Goal: Task Accomplishment & Management: Complete application form

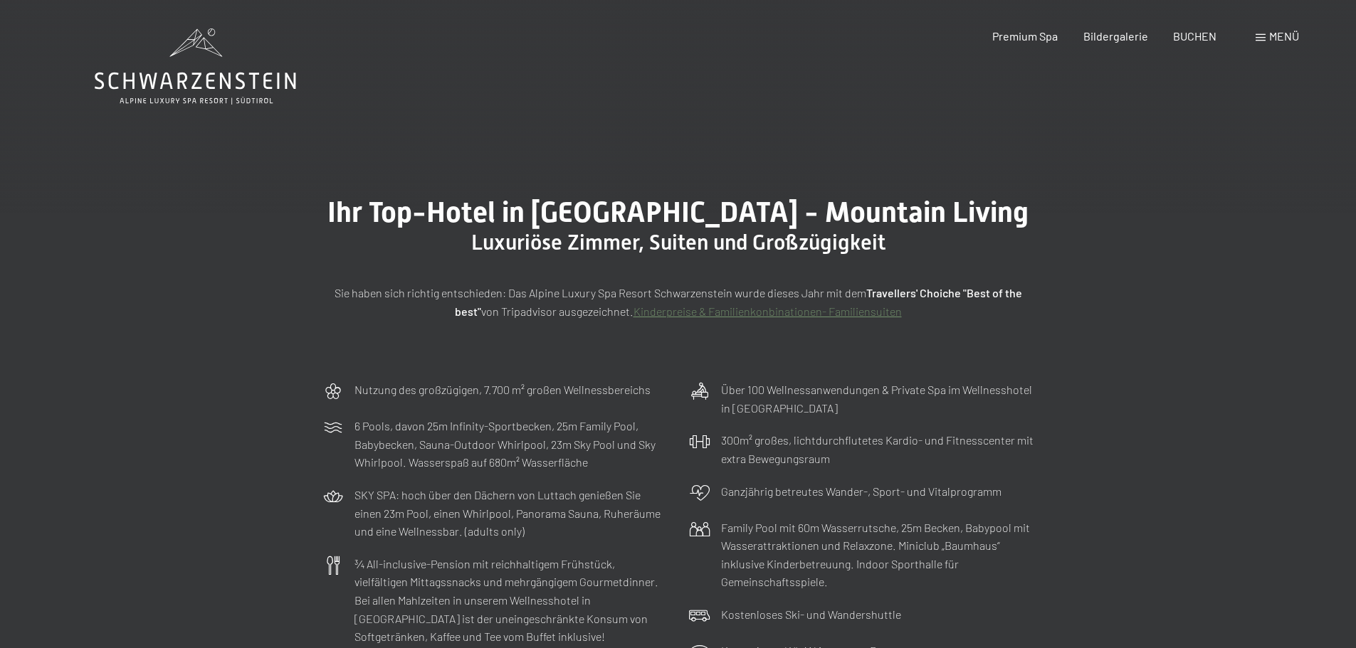
click at [1261, 37] on span at bounding box center [1260, 37] width 10 height 7
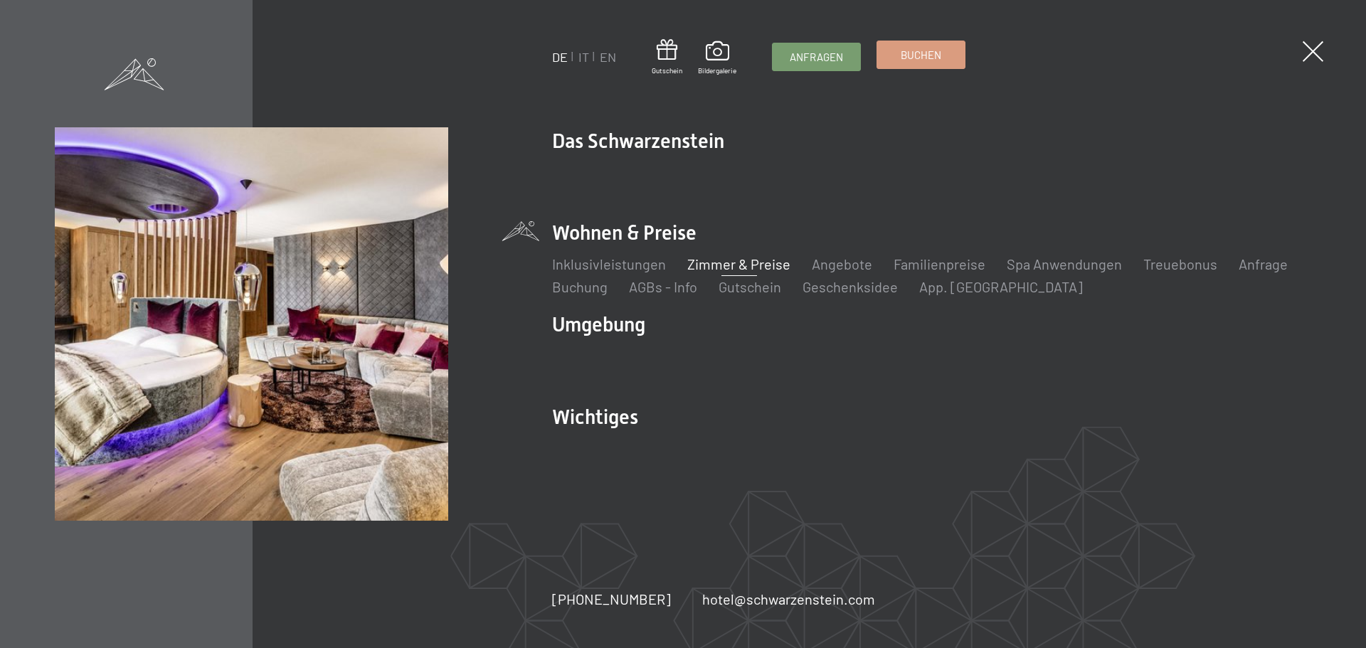
click at [927, 60] on span "Buchen" at bounding box center [921, 55] width 41 height 15
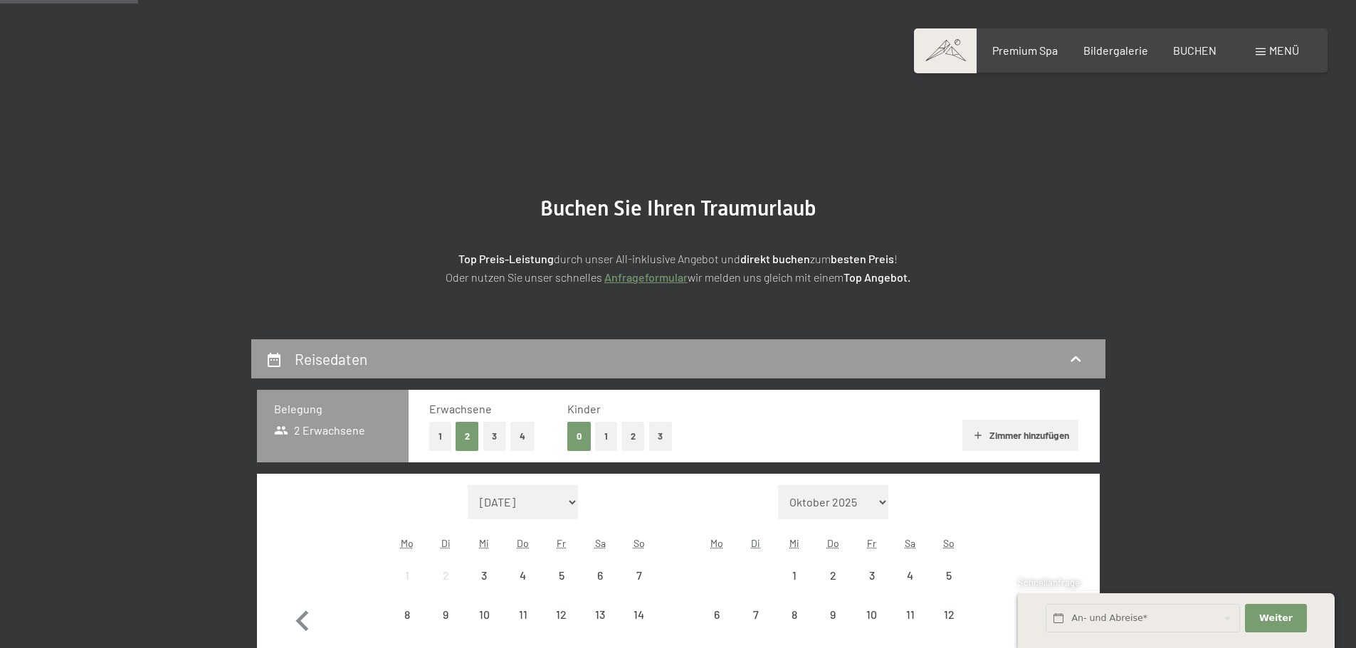
scroll to position [142, 0]
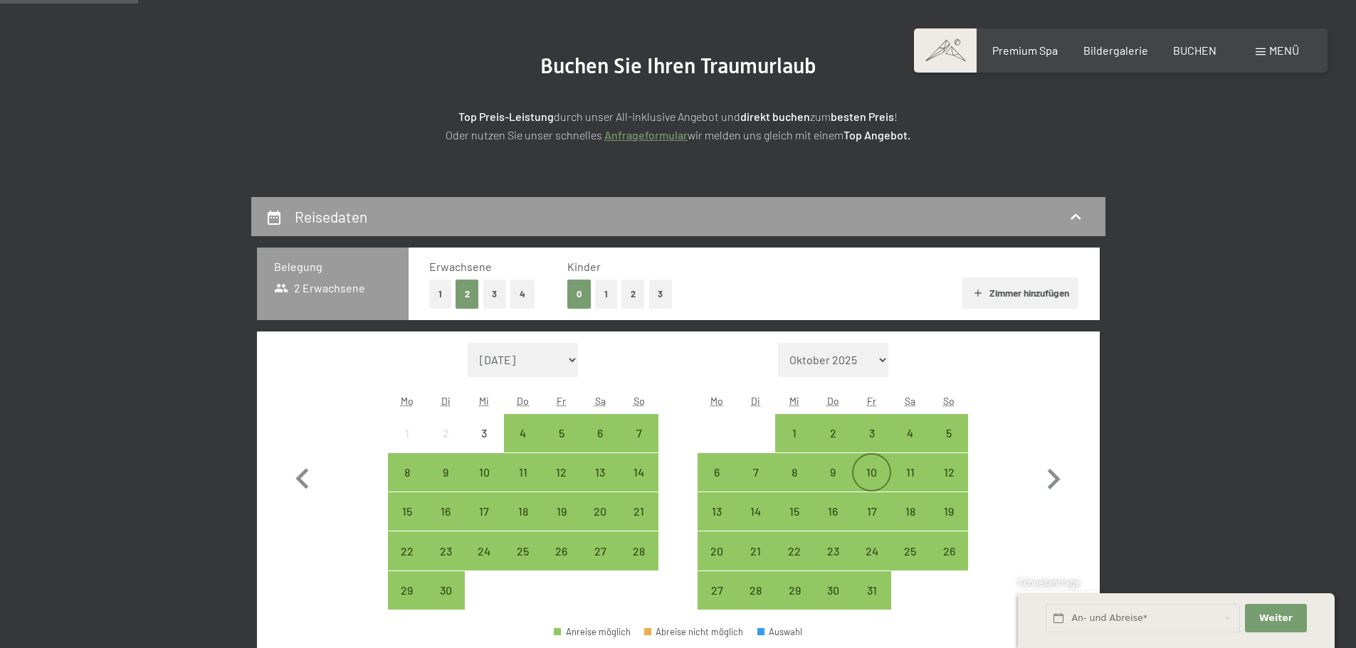
click at [875, 474] on div "10" at bounding box center [871, 485] width 36 height 36
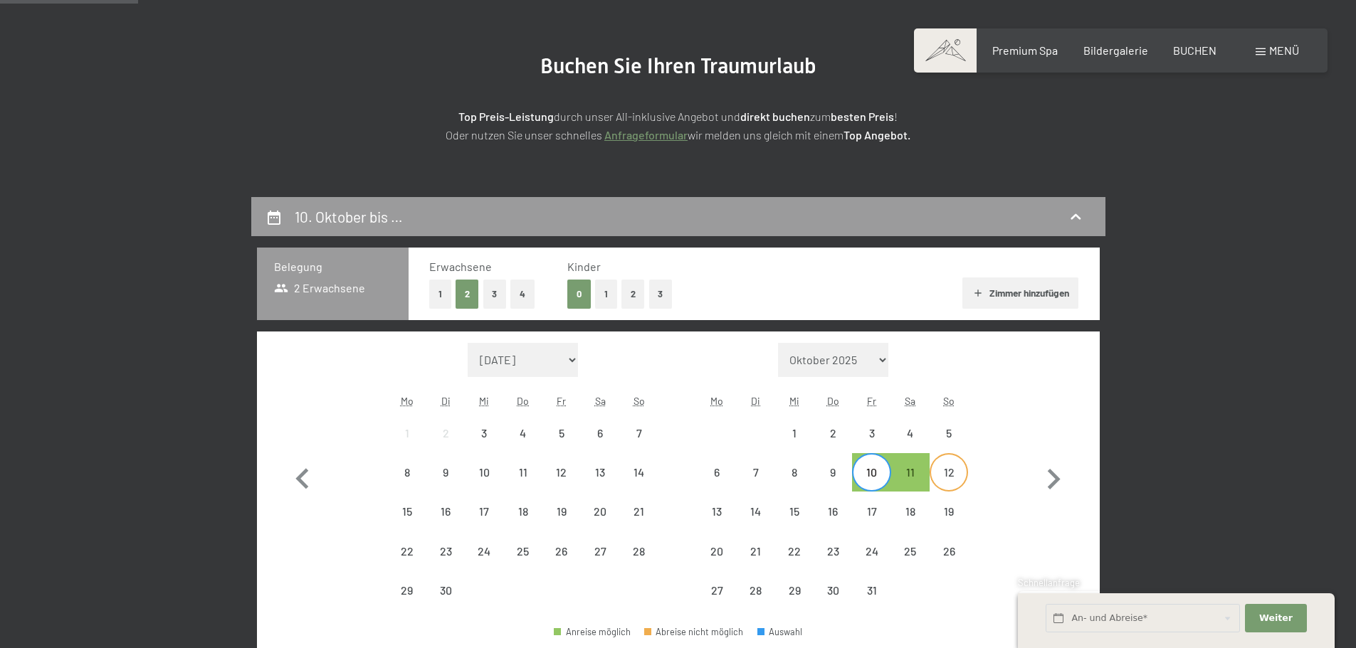
click at [964, 488] on div "12" at bounding box center [949, 485] width 36 height 36
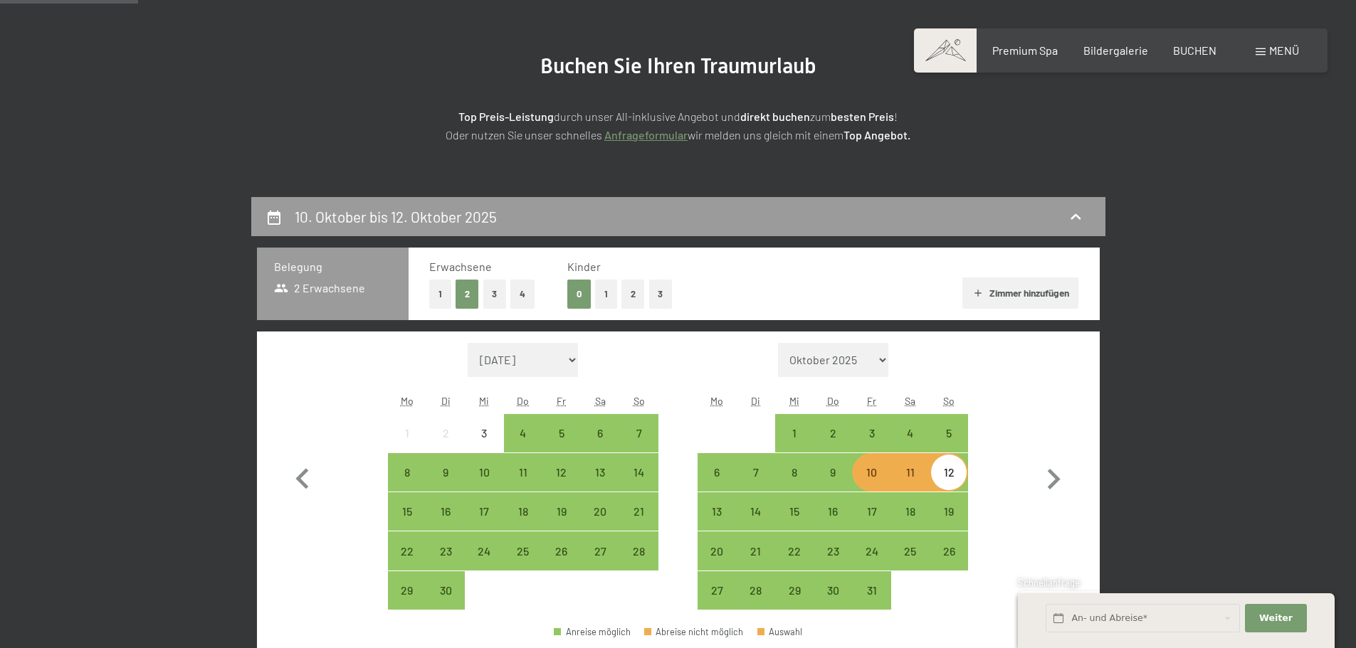
scroll to position [285, 0]
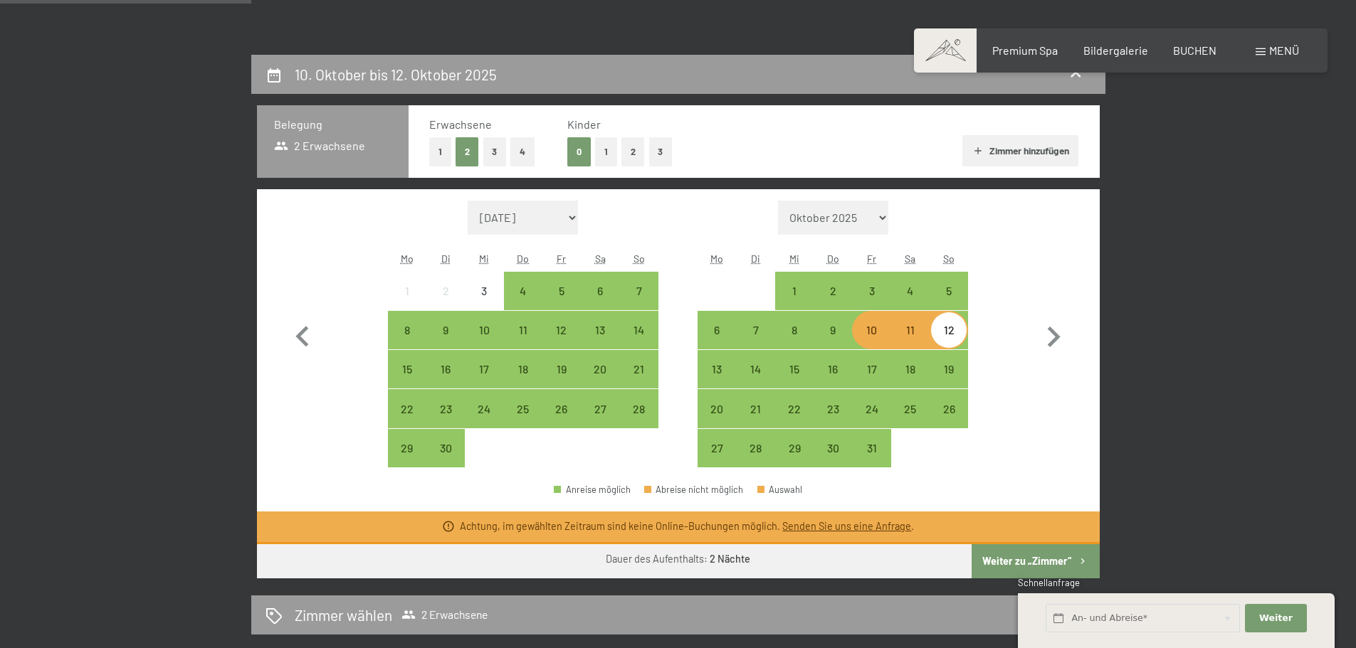
click at [1016, 564] on button "Weiter zu „Zimmer“" at bounding box center [1034, 561] width 127 height 34
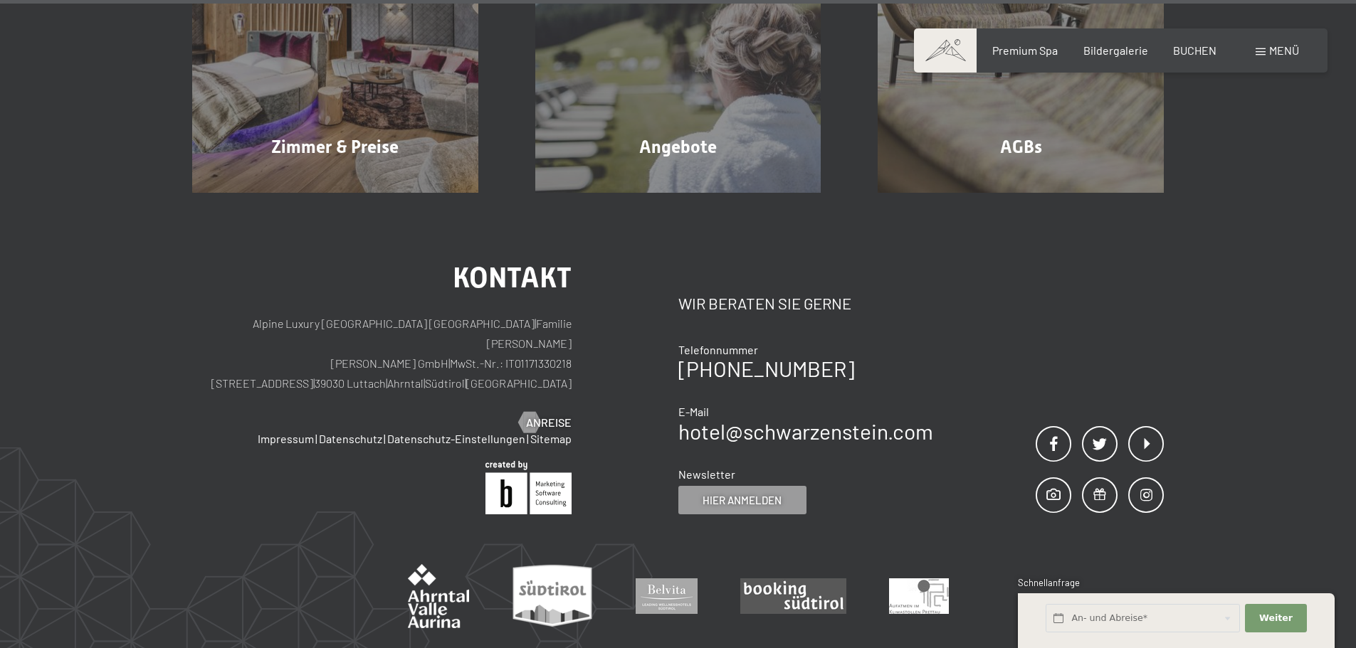
scroll to position [1129, 0]
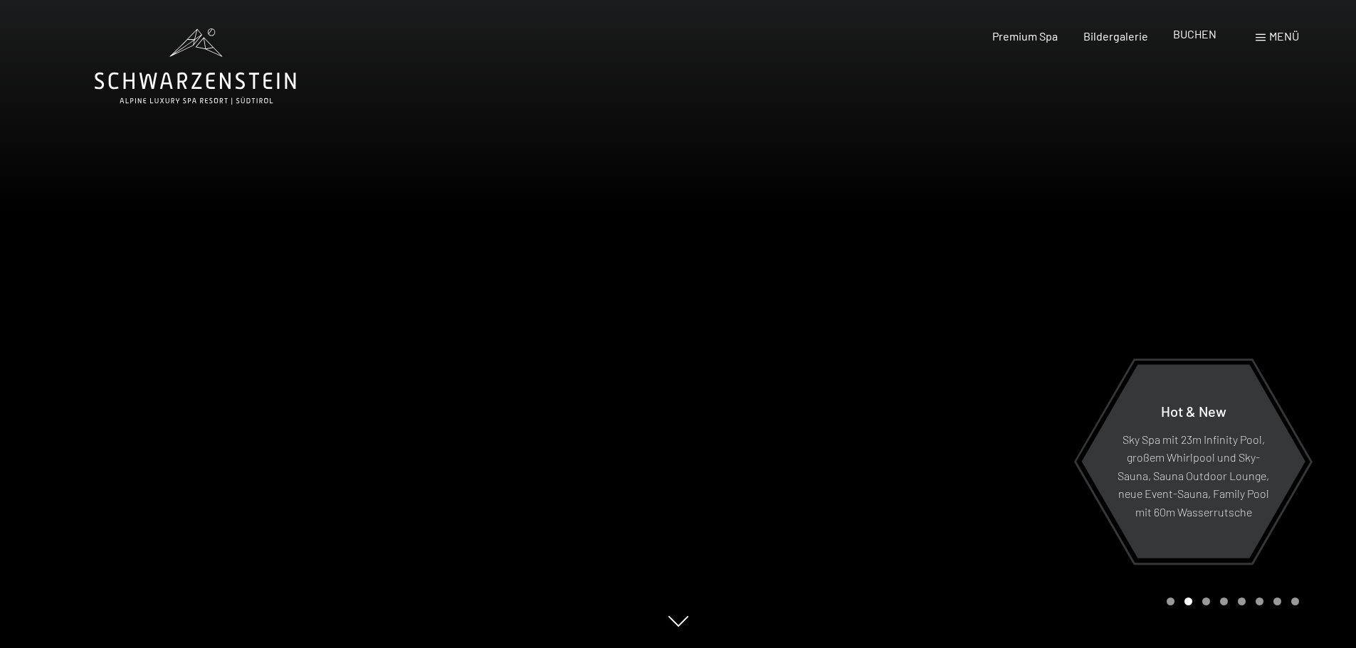
click at [1186, 38] on span "BUCHEN" at bounding box center [1194, 34] width 43 height 14
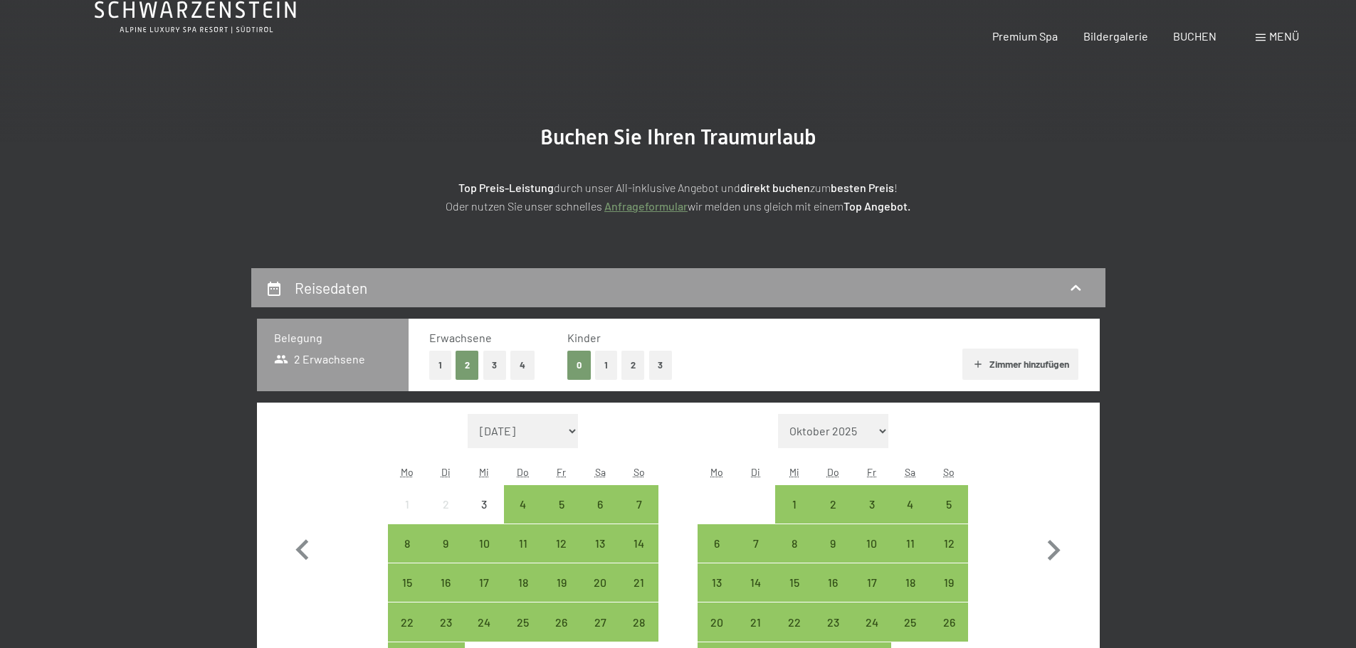
scroll to position [142, 0]
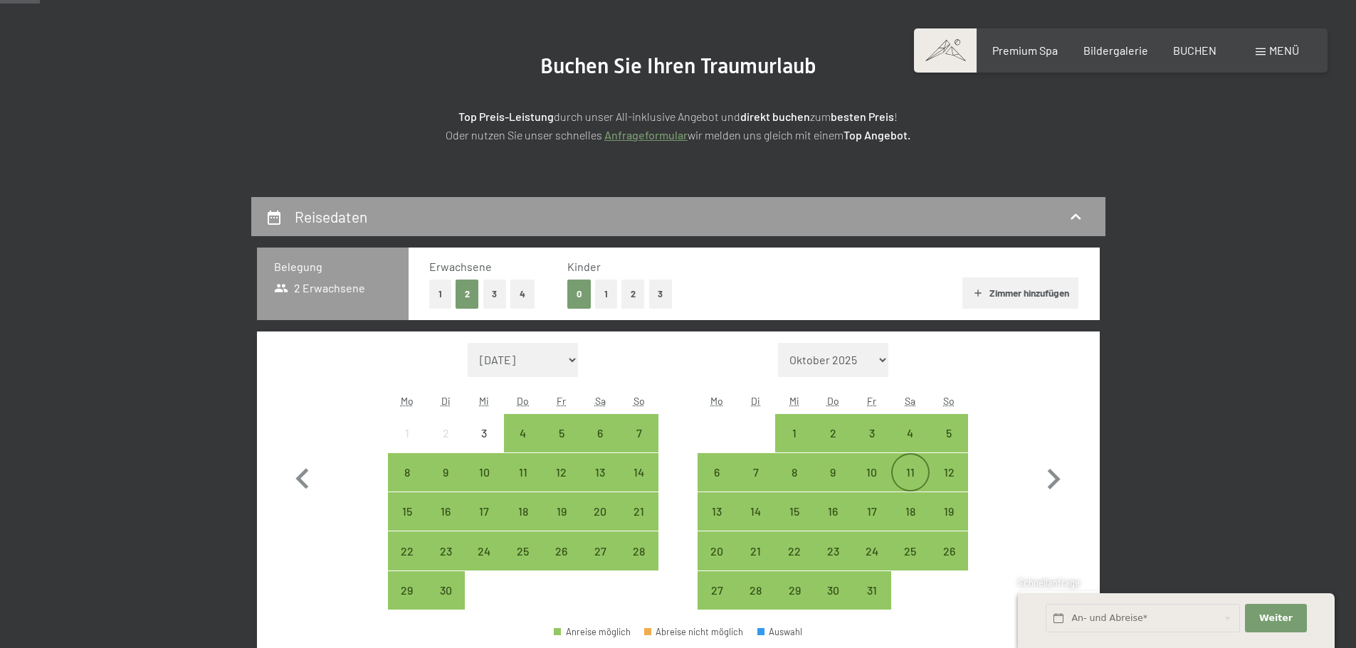
click at [905, 475] on div "11" at bounding box center [910, 485] width 36 height 36
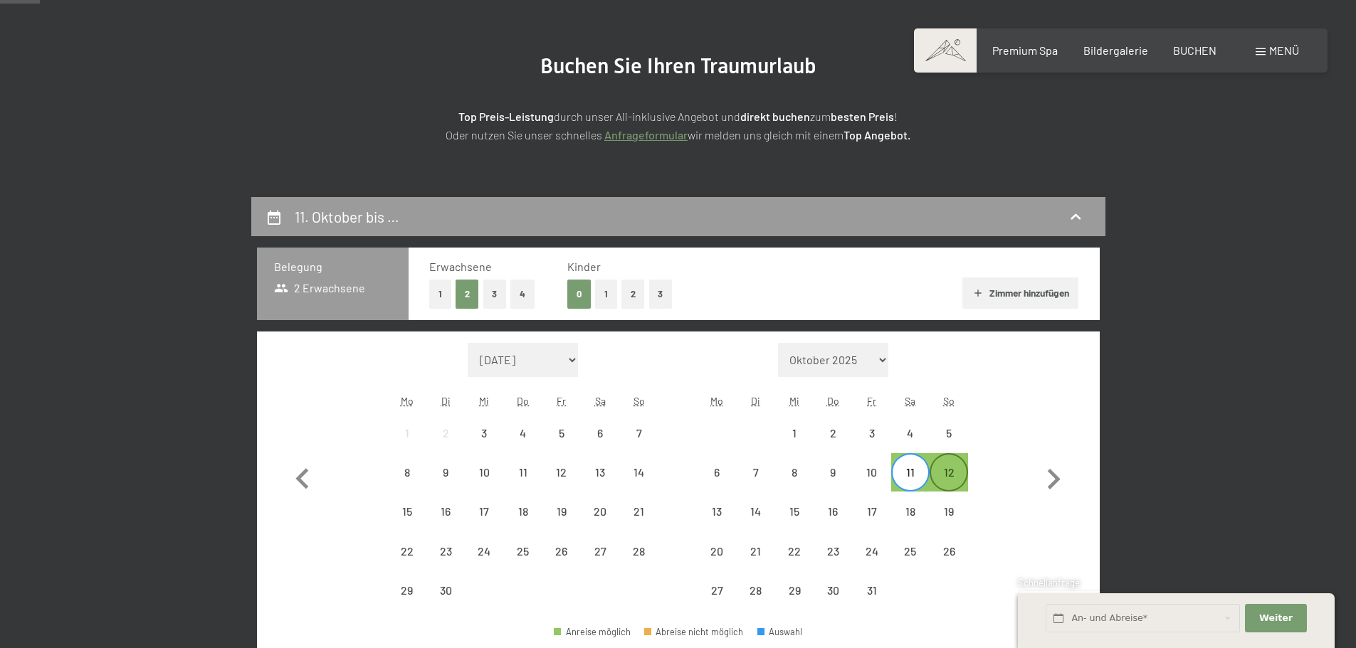
click at [948, 480] on div "12" at bounding box center [949, 485] width 36 height 36
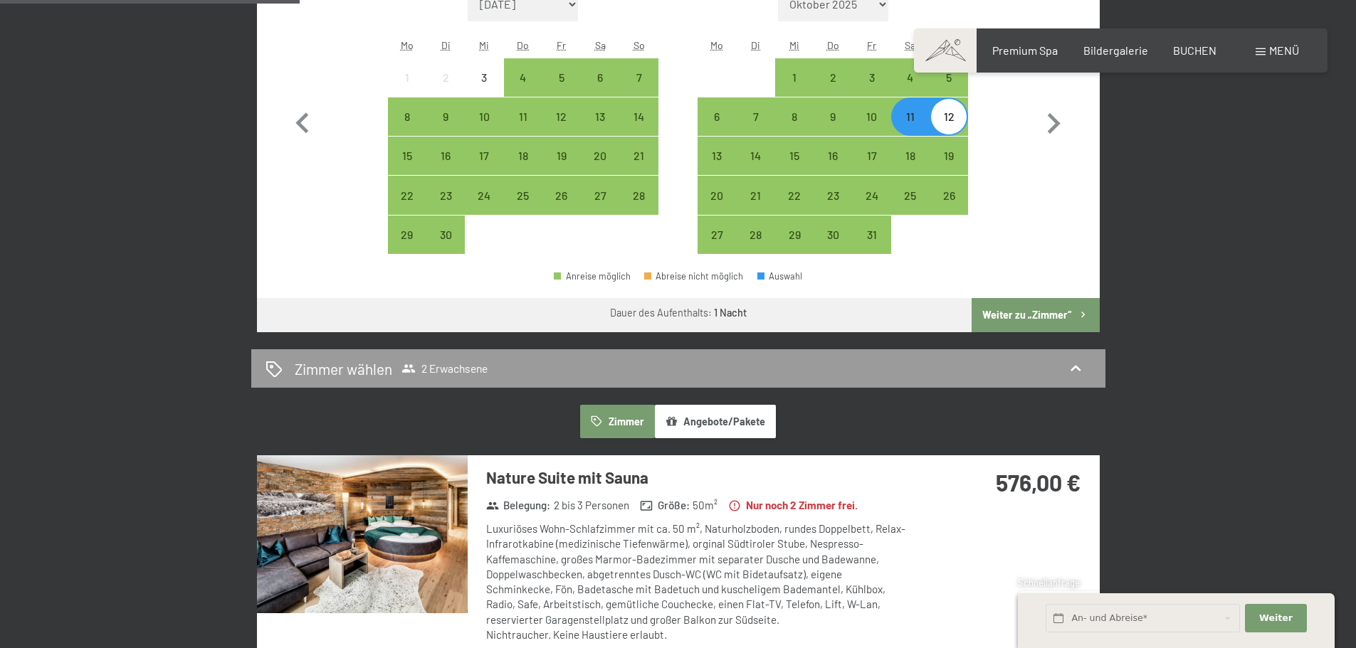
click at [1024, 315] on button "Weiter zu „Zimmer“" at bounding box center [1034, 315] width 127 height 34
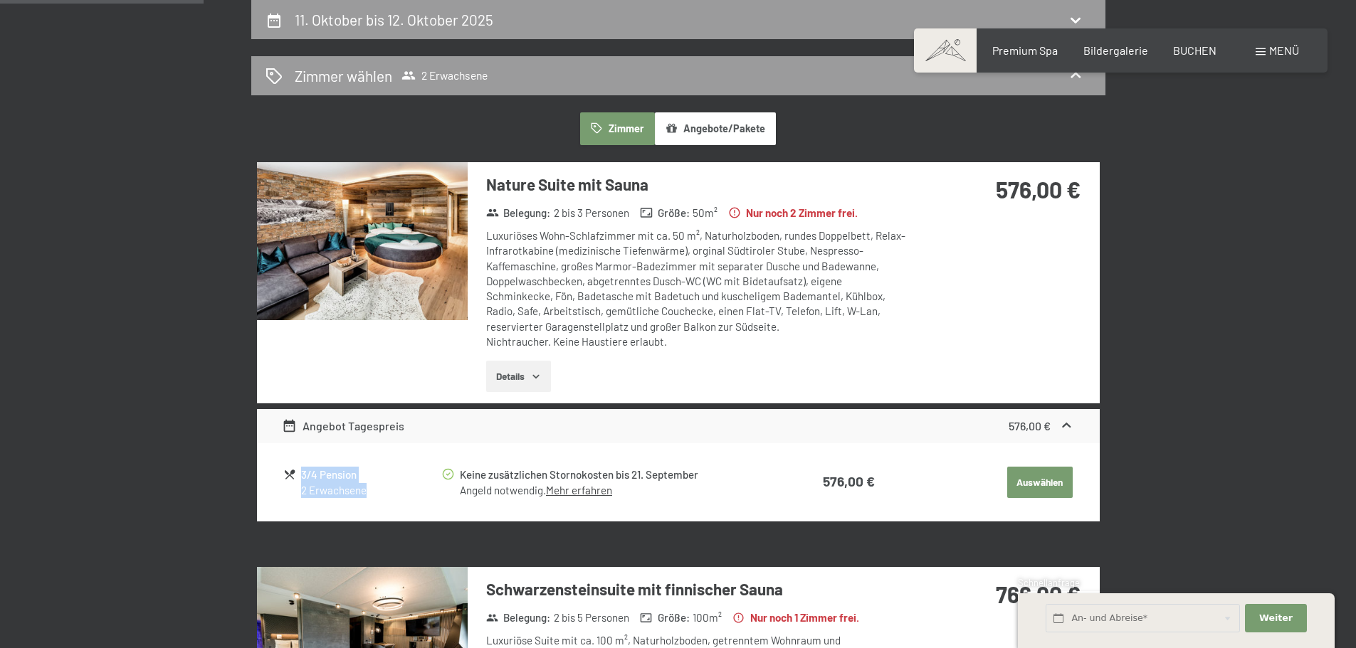
drag, startPoint x: 300, startPoint y: 473, endPoint x: 416, endPoint y: 503, distance: 120.7
click at [412, 504] on table "3/4 Pension 2 Erwachsene Keine zusätzlichen Stornokosten bis 21. September Ange…" at bounding box center [678, 483] width 792 height 56
click at [424, 493] on div "2 Erwachsene" at bounding box center [370, 490] width 139 height 15
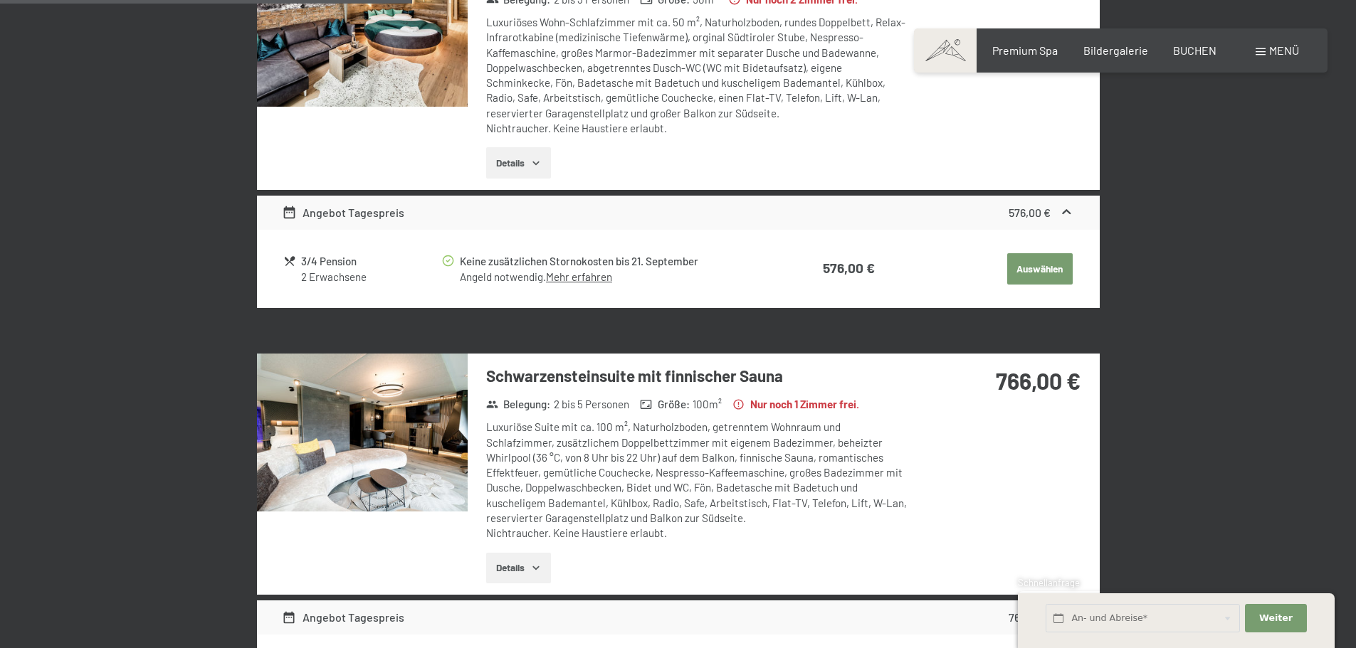
click at [1273, 509] on div "11. Oktober bis 12. Oktober 2025 Zimmer wählen 2 Erwachsene Zimmer Angebote/Pak…" at bounding box center [678, 364] width 1356 height 1157
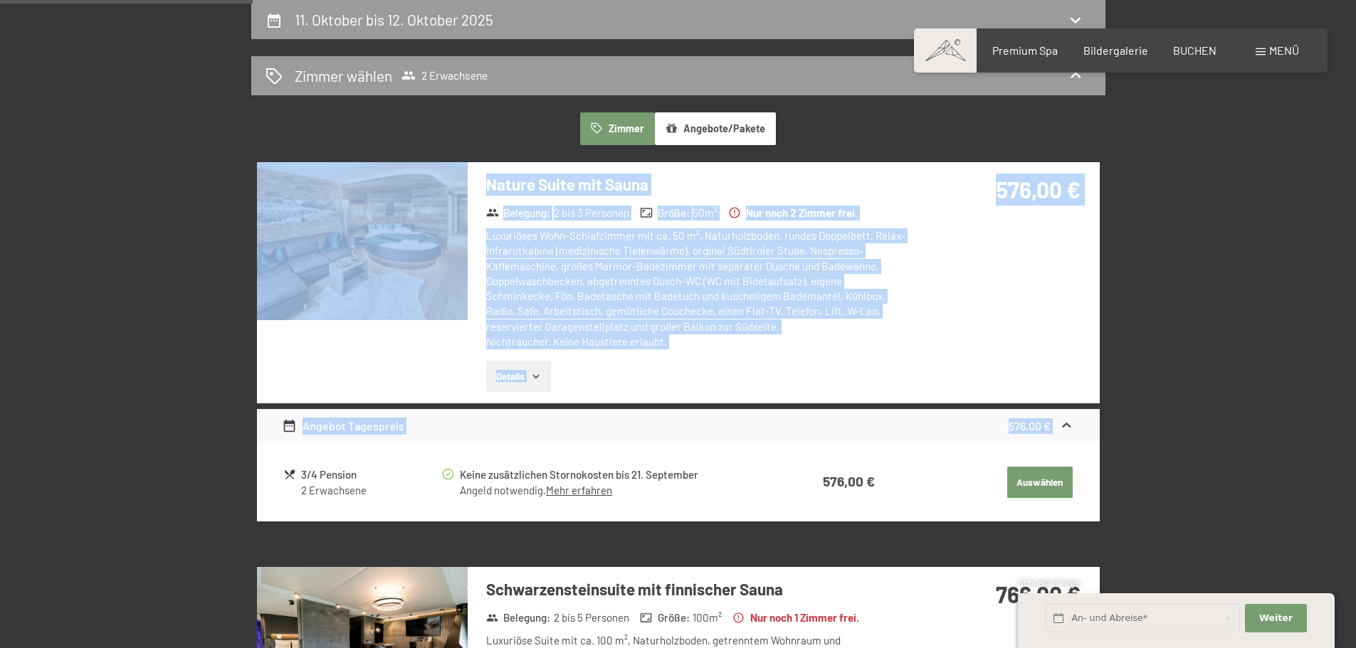
drag, startPoint x: 1184, startPoint y: 383, endPoint x: 315, endPoint y: 180, distance: 893.0
click at [316, 180] on div "11. Oktober bis 12. Oktober 2025 Zimmer wählen 2 Erwachsene Zimmer Angebote/Pak…" at bounding box center [678, 578] width 1078 height 1157
click at [880, 283] on div "Luxuriöses Wohn-Schlafzimmer mit ca. 50 m², Naturholzboden, rundes Doppelbett, …" at bounding box center [697, 288] width 423 height 121
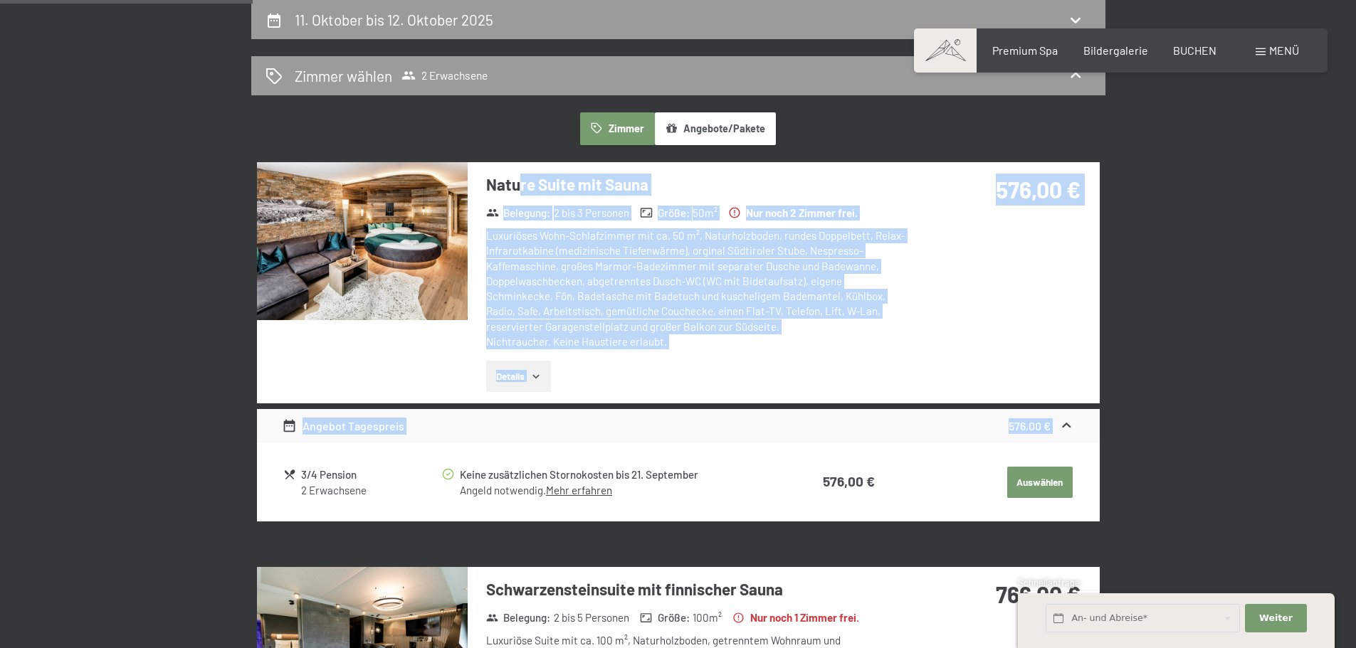
drag, startPoint x: 1236, startPoint y: 468, endPoint x: 500, endPoint y: 196, distance: 783.6
click at [506, 195] on div "11. Oktober bis 12. Oktober 2025 Zimmer wählen 2 Erwachsene Zimmer Angebote/Pak…" at bounding box center [678, 578] width 1356 height 1157
click at [1043, 296] on div "Nature Suite mit Sauna Belegung : 2 bis 3 Personen Größe : 50 m² Nur noch 2 Zim…" at bounding box center [678, 282] width 843 height 241
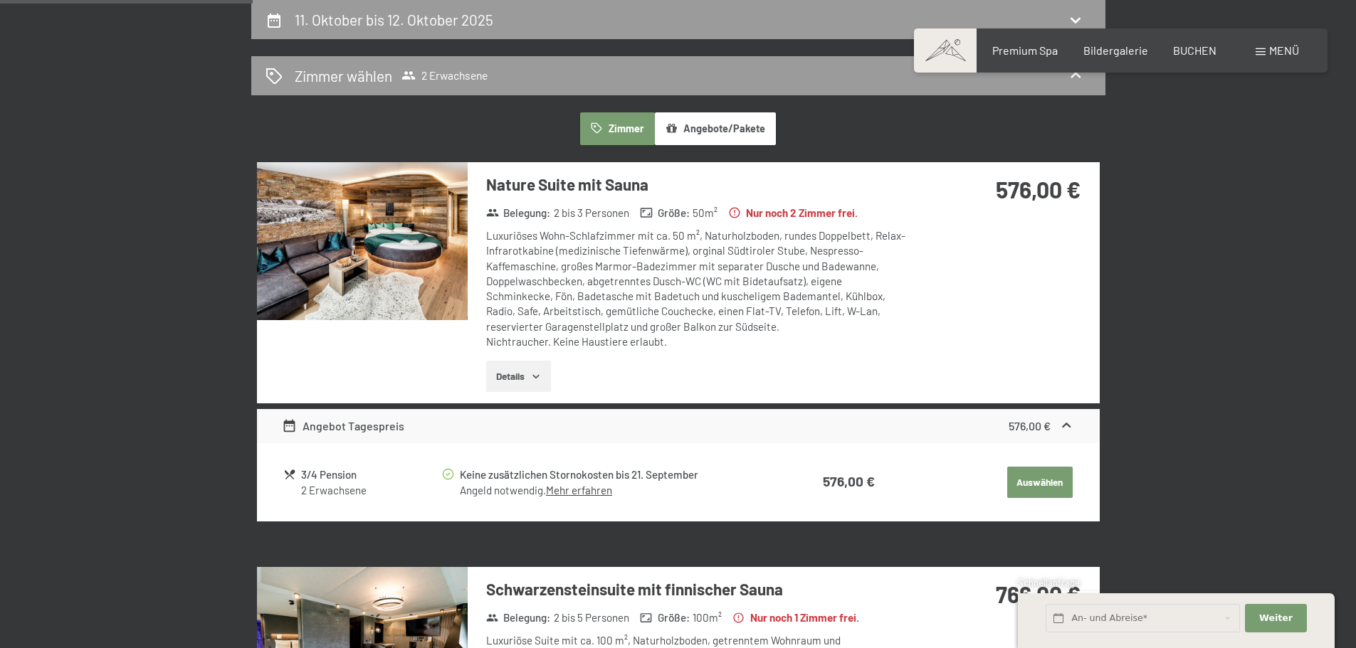
click at [539, 371] on label "Einwilligung Marketing*" at bounding box center [596, 366] width 125 height 14
click at [534, 371] on input "Einwilligung Marketing*" at bounding box center [527, 366] width 14 height 14
checkbox input "false"
click at [534, 374] on icon "button" at bounding box center [535, 376] width 11 height 11
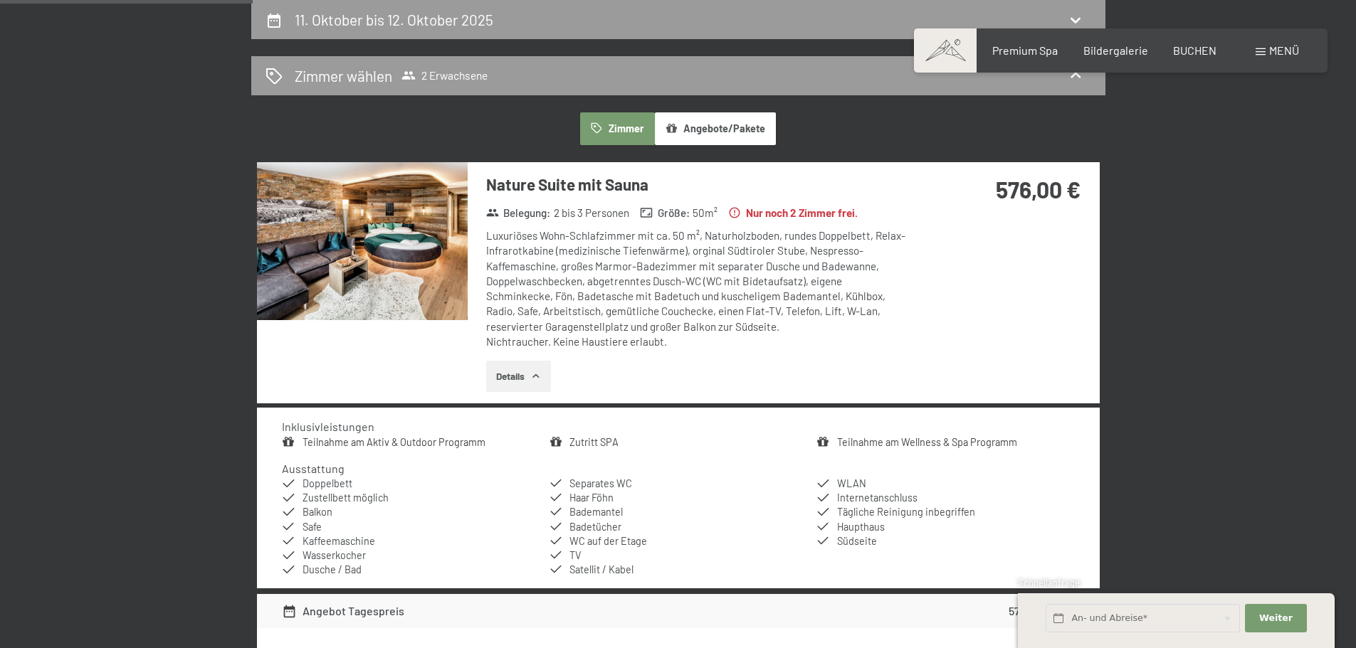
click at [527, 377] on button "Details" at bounding box center [518, 376] width 65 height 31
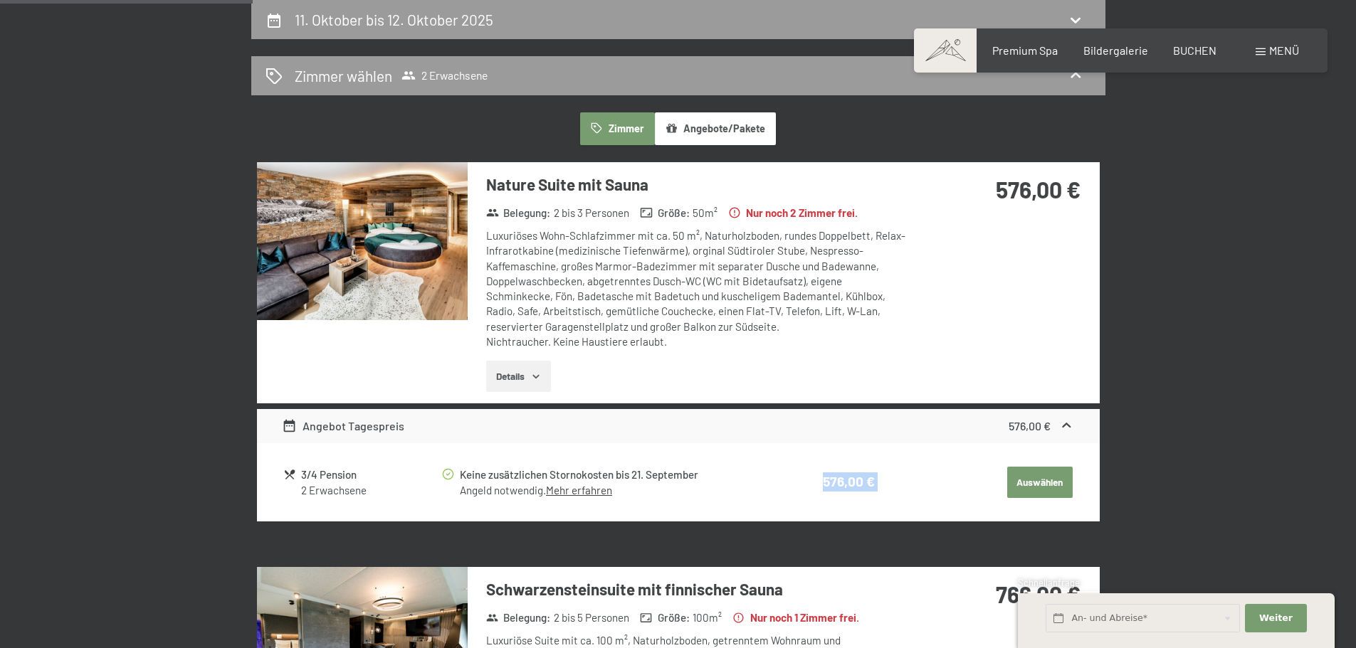
drag, startPoint x: 877, startPoint y: 487, endPoint x: 818, endPoint y: 479, distance: 58.9
click at [818, 479] on tr "3/4 Pension 2 Erwachsene Keine zusätzlichen Stornokosten bis 21. September Ange…" at bounding box center [677, 483] width 789 height 36
click at [813, 485] on td "576,00 €" at bounding box center [815, 483] width 117 height 36
click at [1046, 487] on button "Auswählen" at bounding box center [1039, 482] width 65 height 31
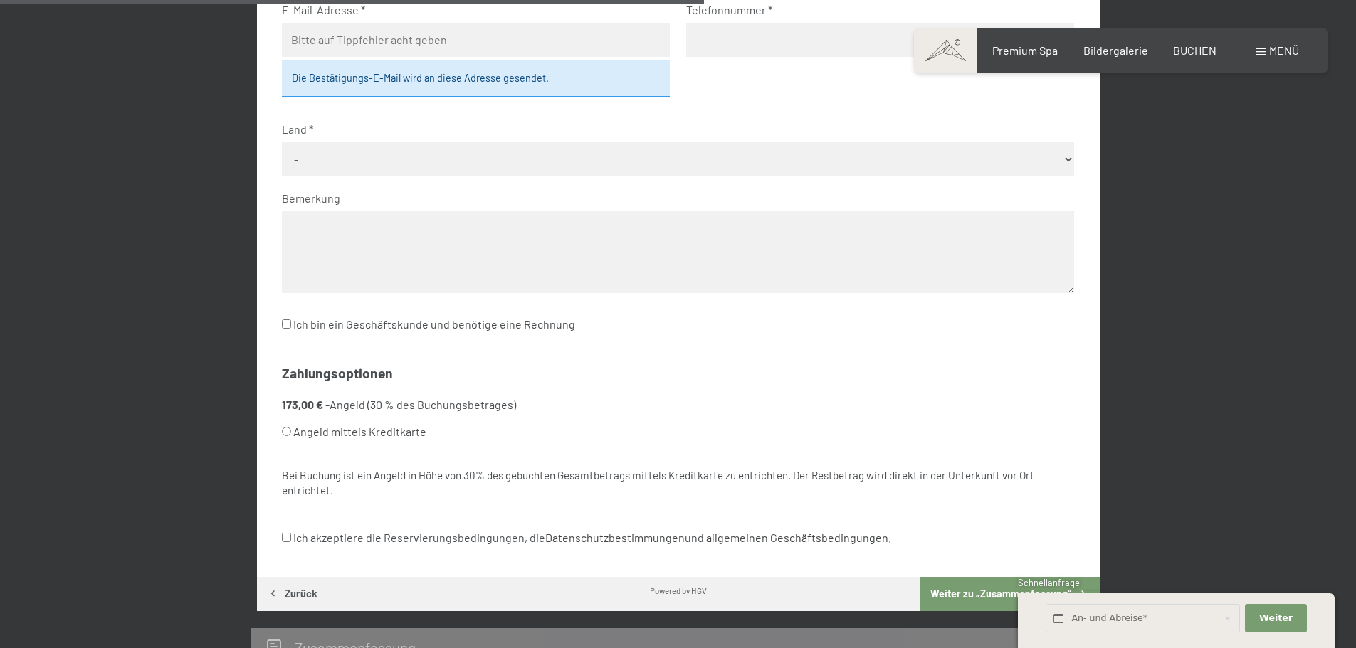
scroll to position [838, 0]
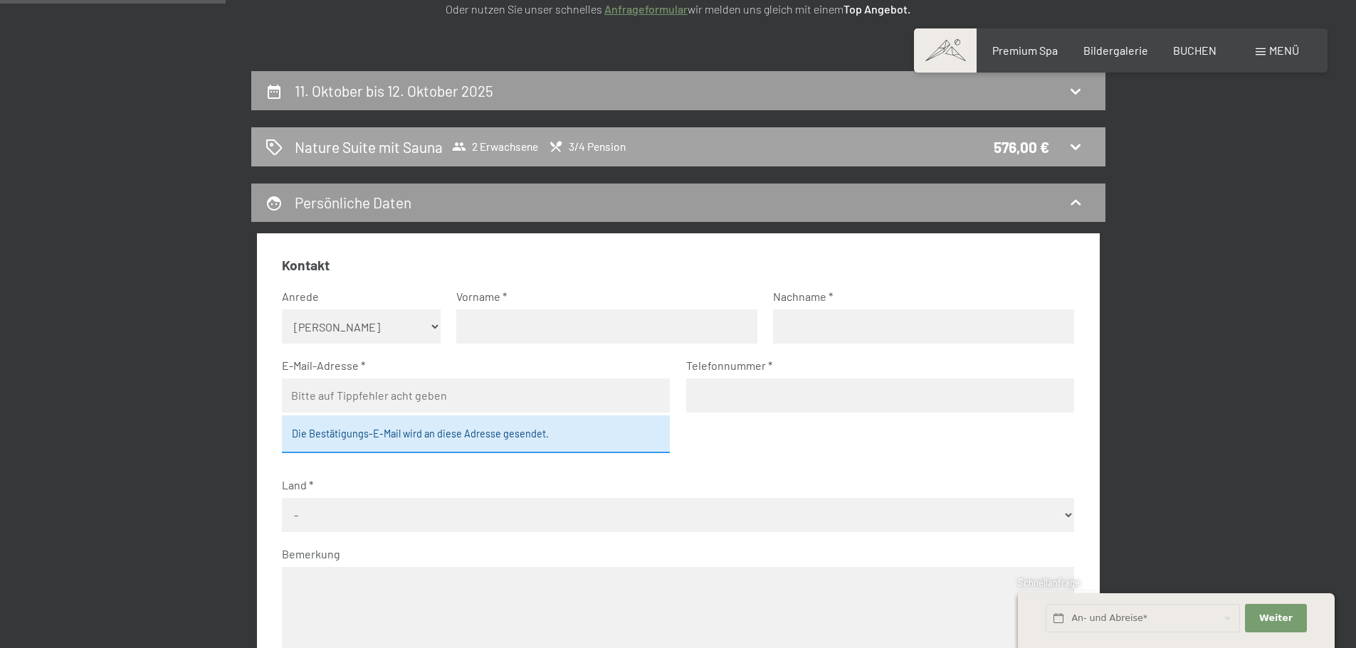
click at [1042, 147] on div "576,00 €" at bounding box center [1022, 147] width 56 height 21
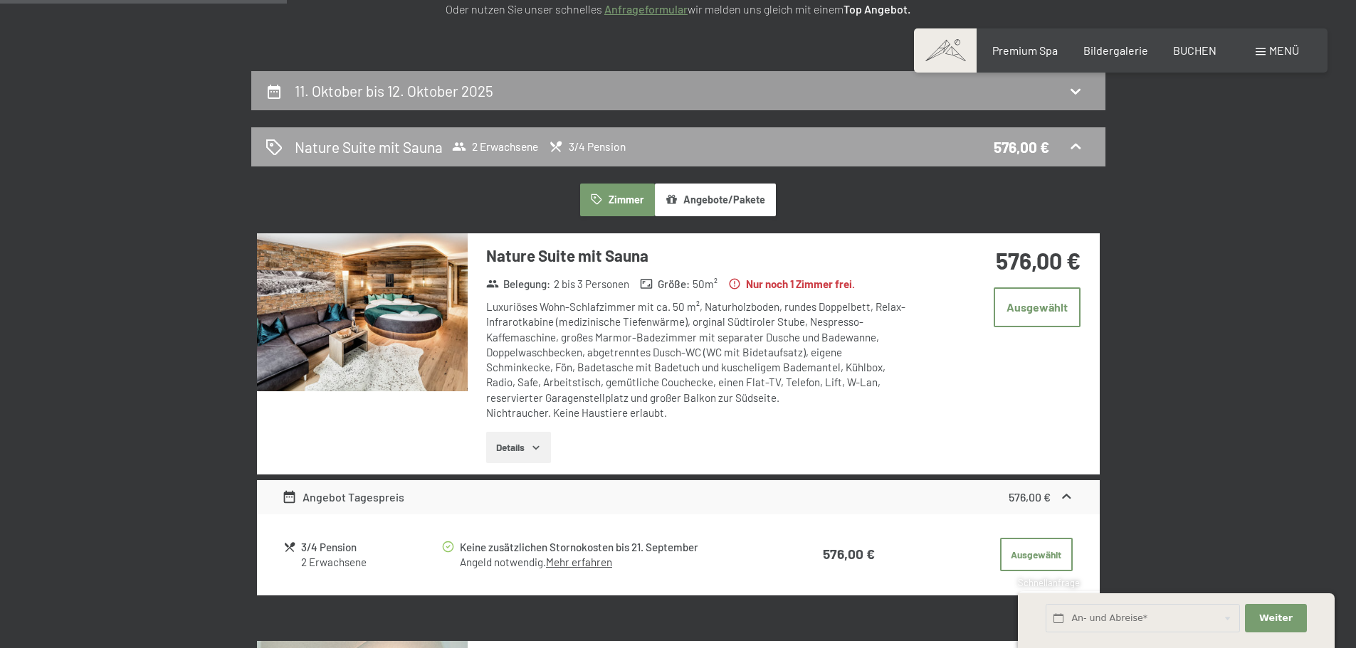
scroll to position [339, 0]
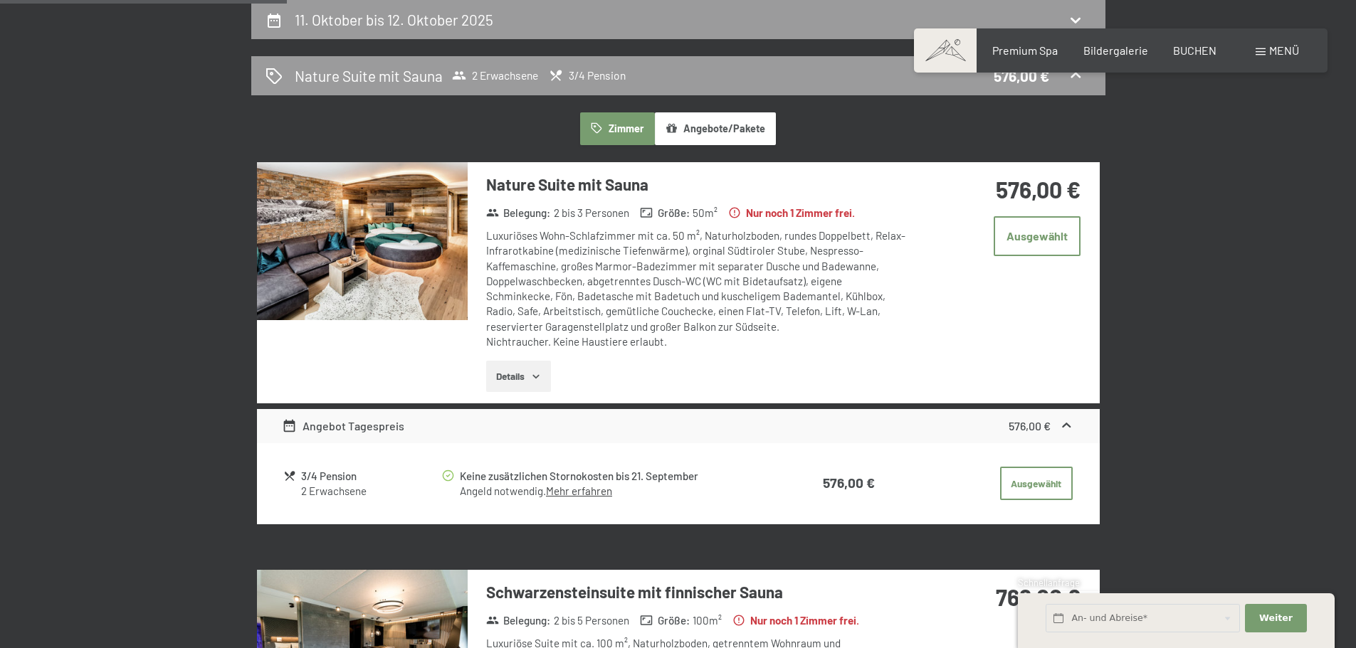
click at [321, 477] on div "3/4 Pension" at bounding box center [370, 476] width 139 height 16
click at [530, 382] on button "Details" at bounding box center [518, 376] width 65 height 31
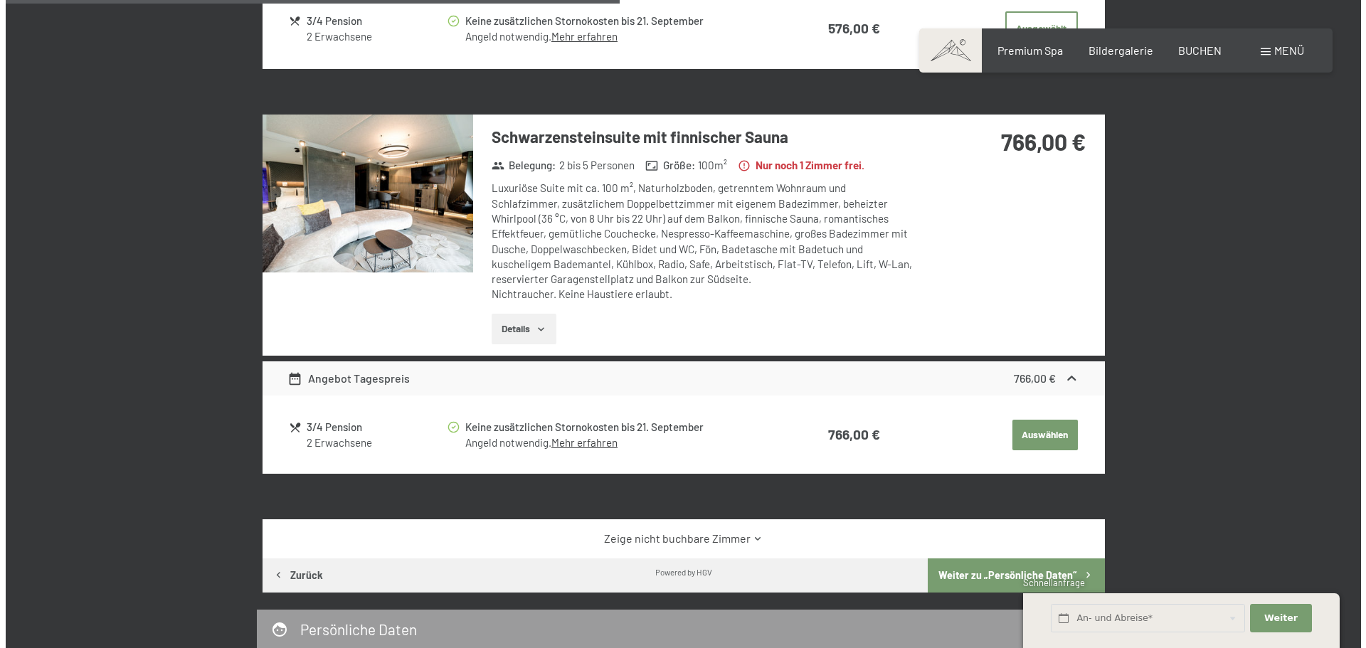
scroll to position [695, 0]
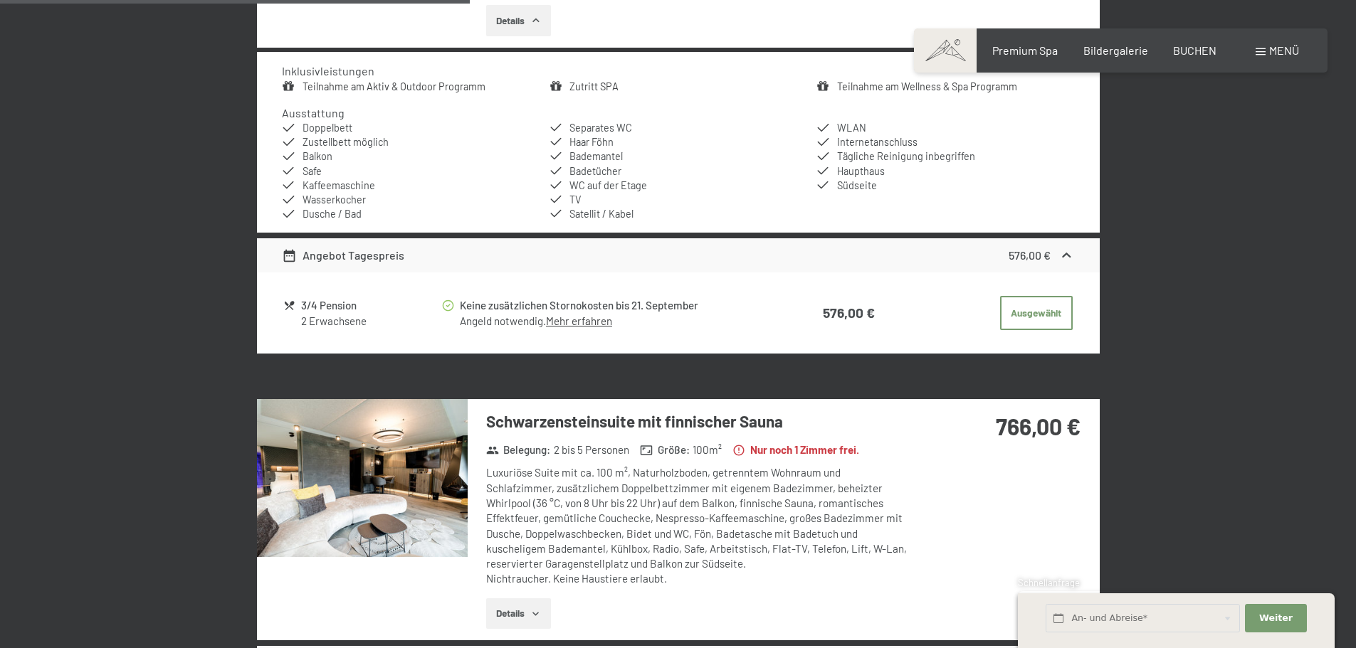
click at [1263, 56] on div "Menü" at bounding box center [1276, 51] width 43 height 16
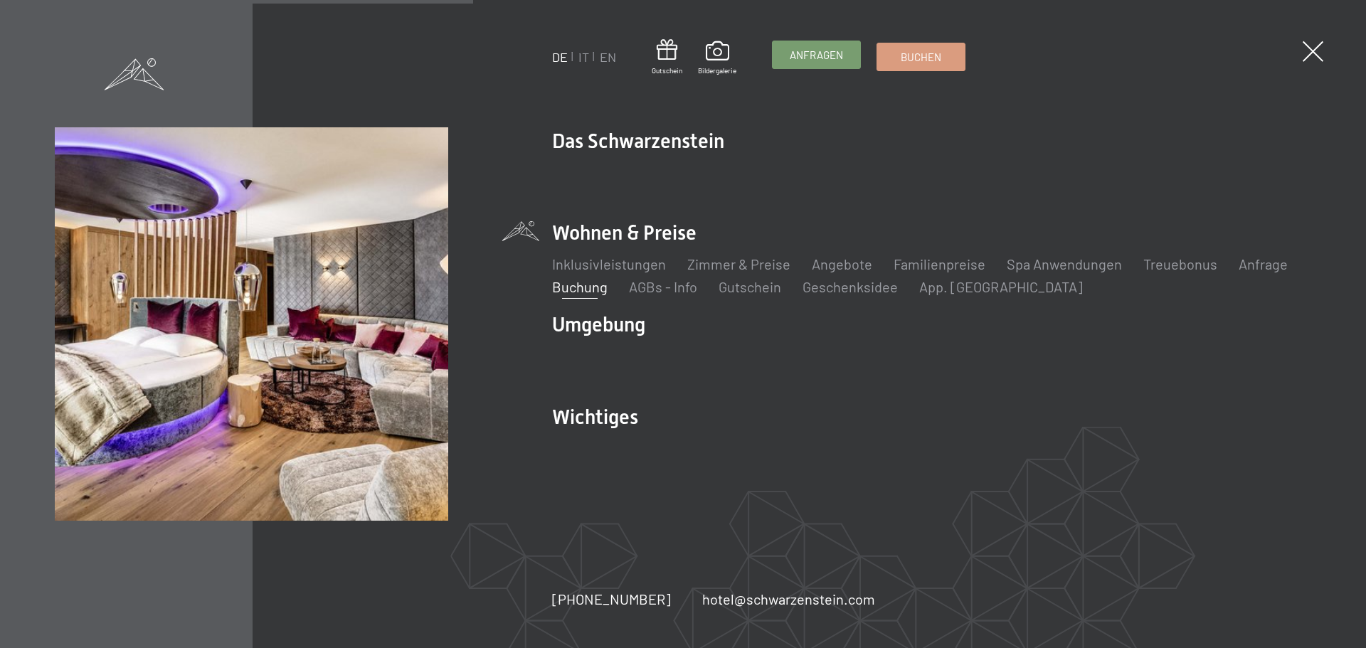
click at [819, 59] on span "Anfragen" at bounding box center [816, 55] width 53 height 15
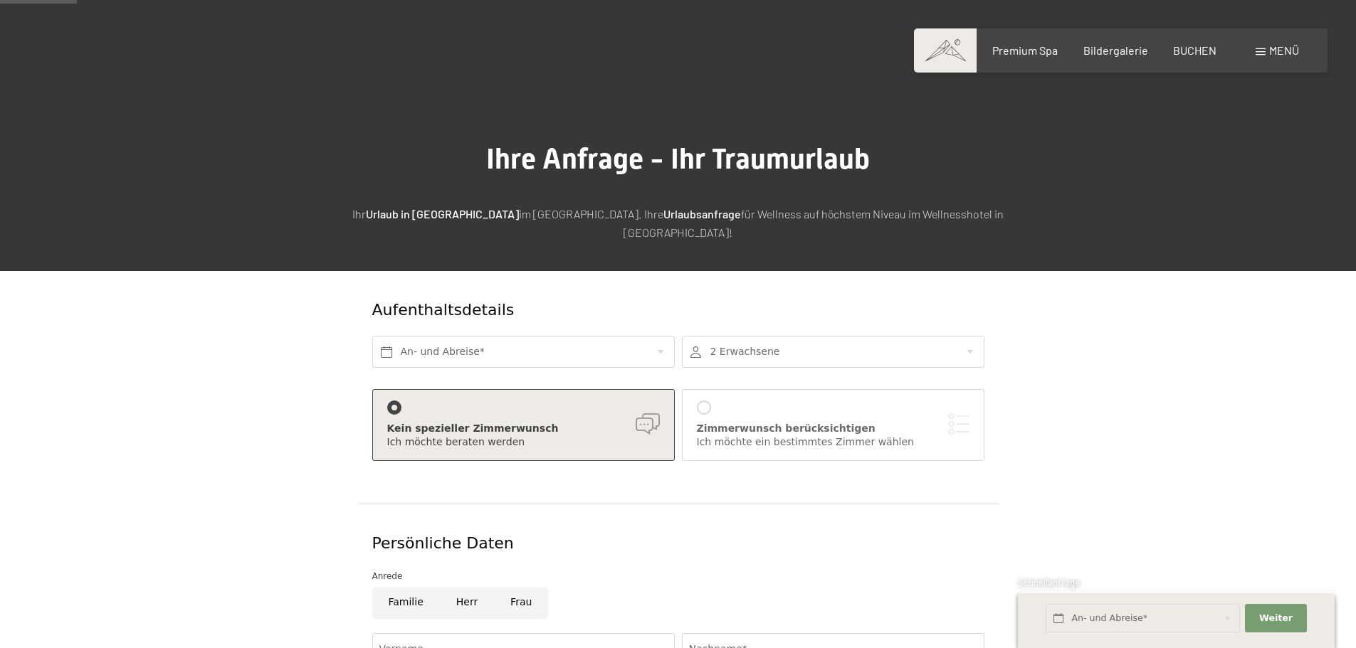
scroll to position [71, 0]
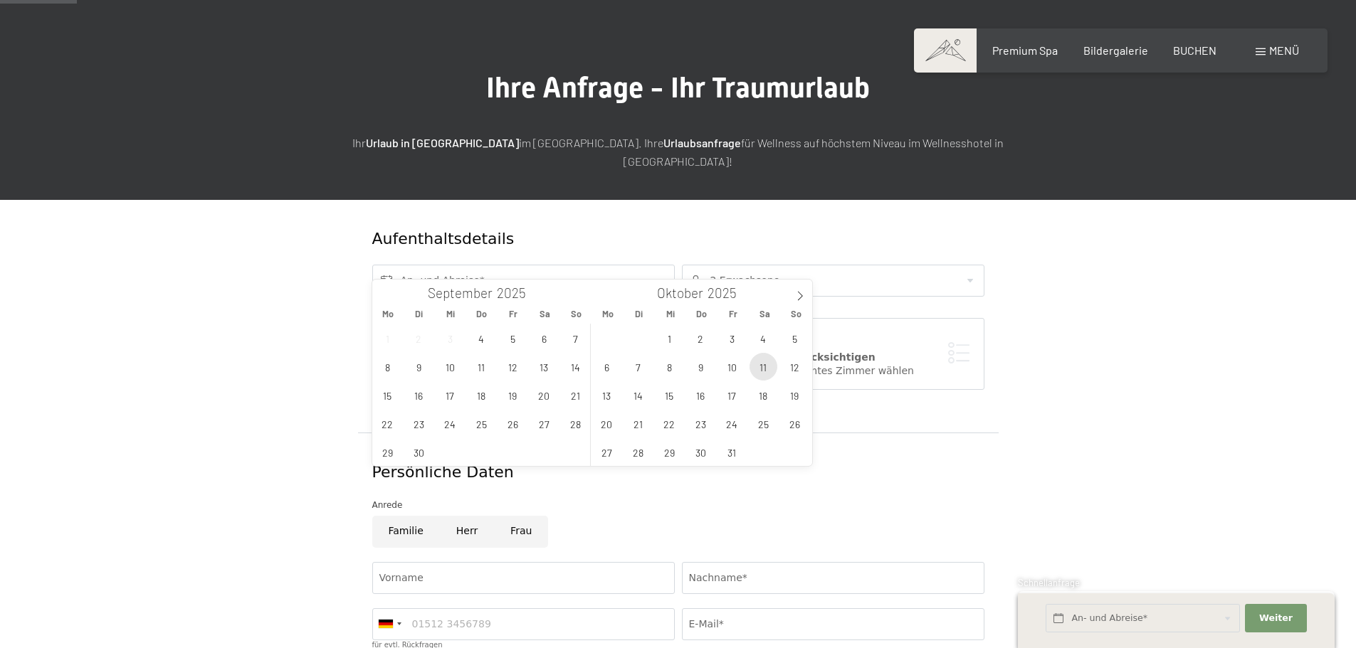
click at [766, 367] on span "11" at bounding box center [763, 367] width 28 height 28
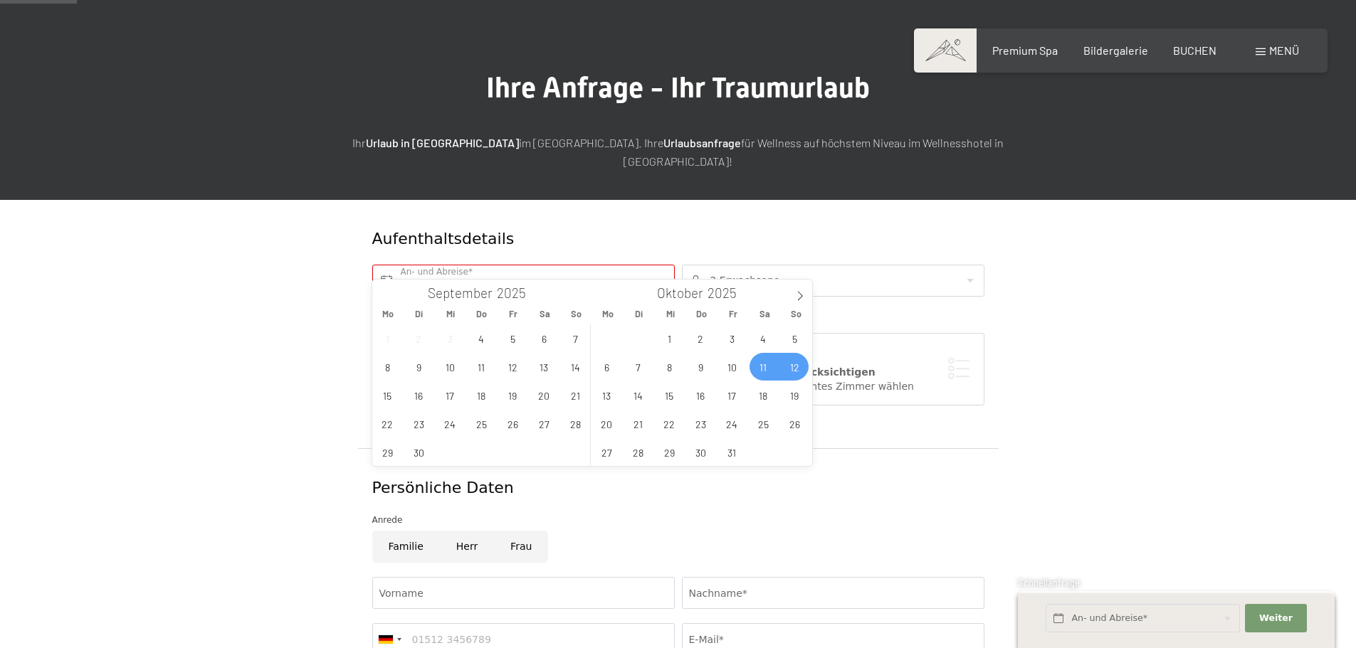
click at [794, 371] on span "12" at bounding box center [795, 367] width 28 height 28
type input "Sa. 11.10.2025 - So. 12.10.2025"
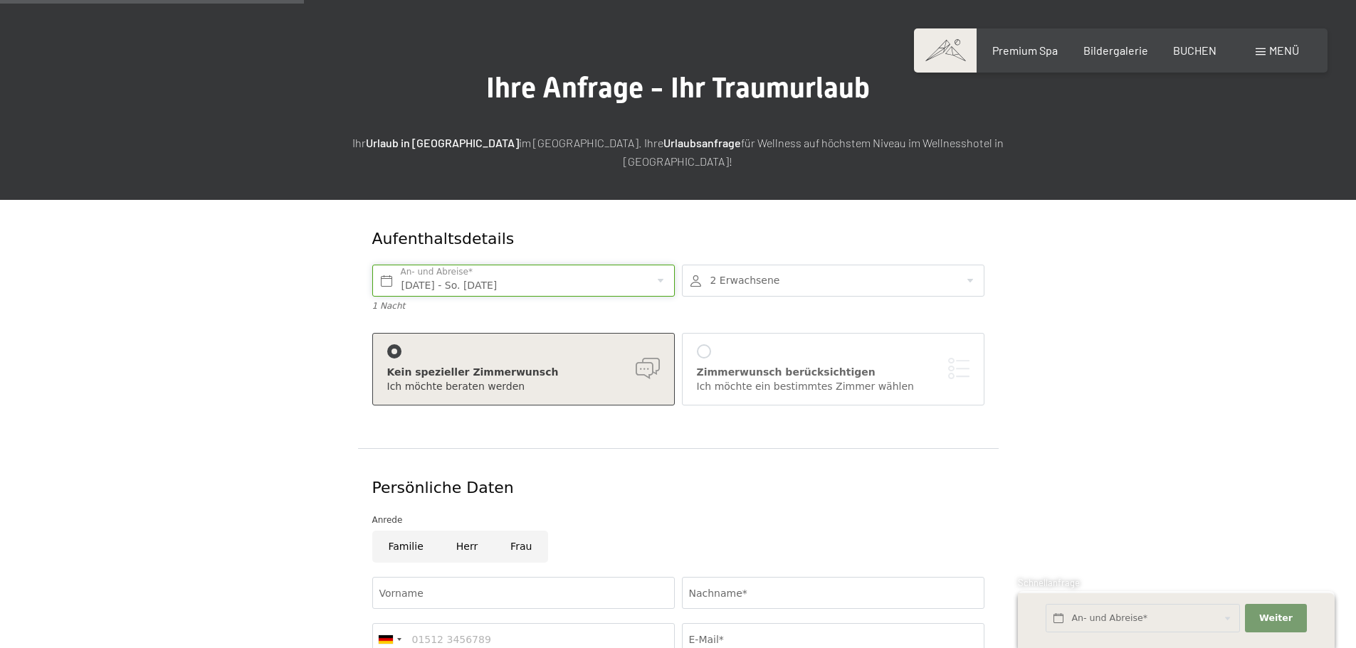
scroll to position [285, 0]
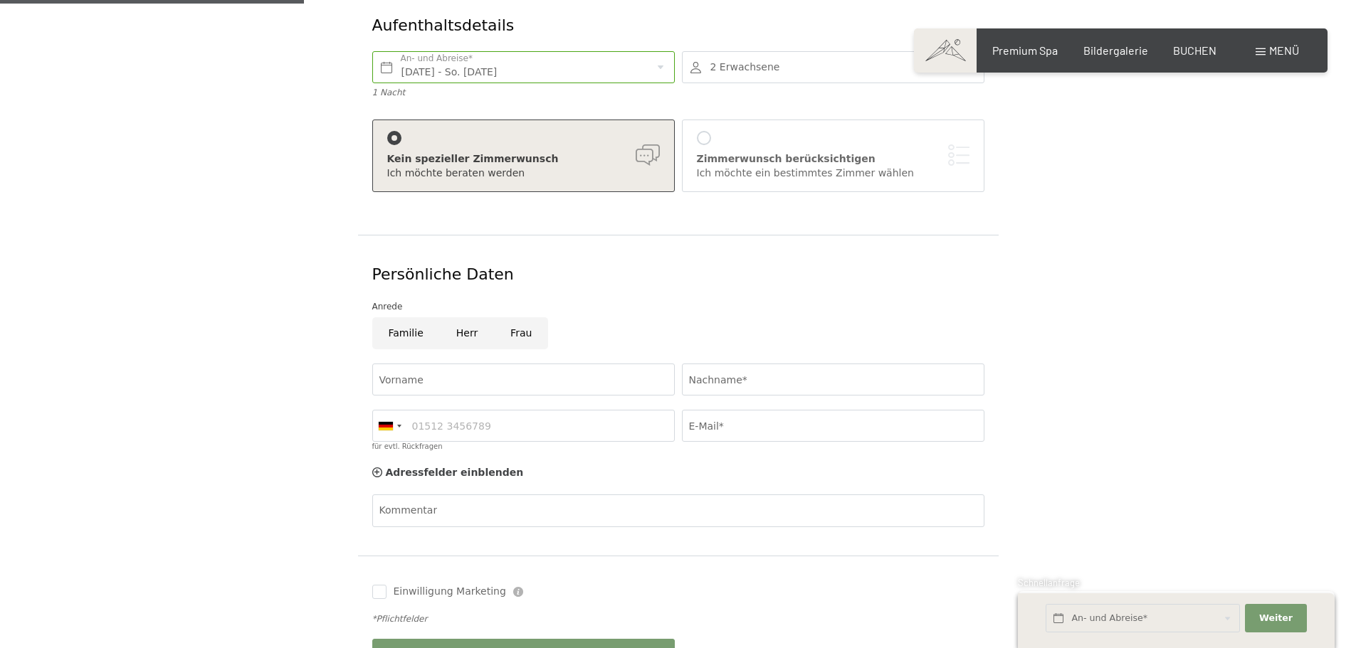
click at [771, 152] on div "Zimmerwunsch berücksichtigen" at bounding box center [833, 159] width 273 height 14
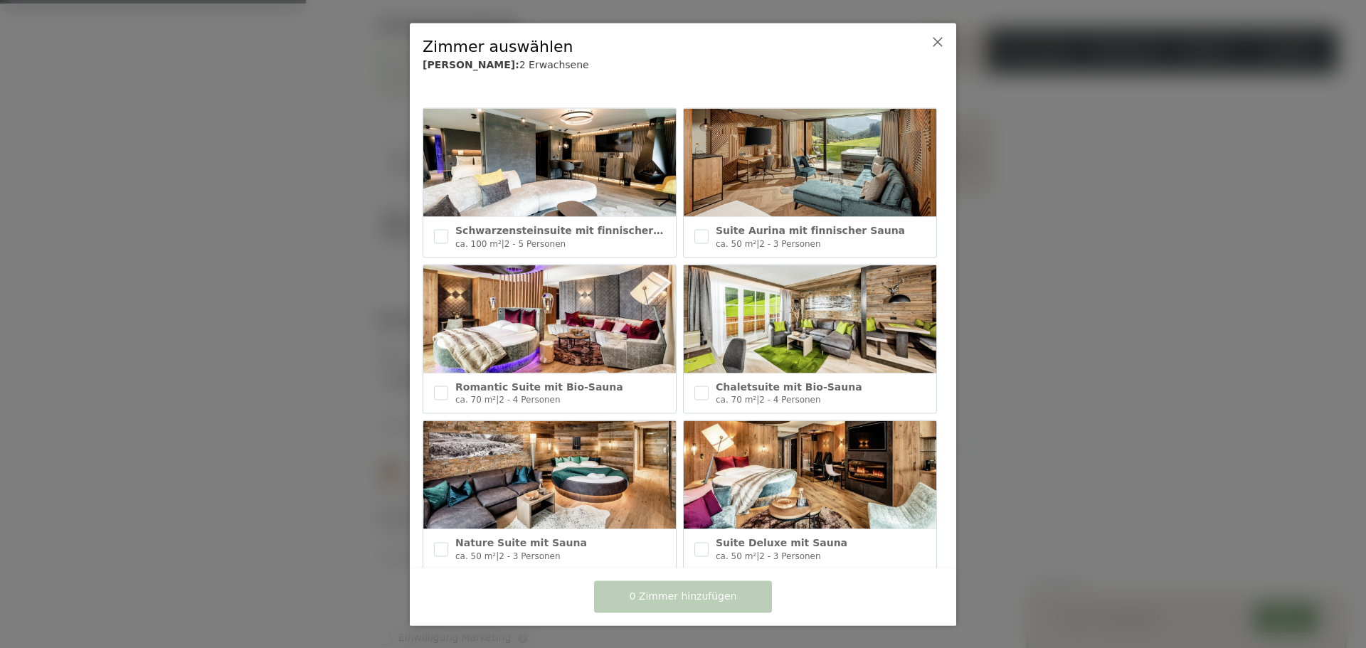
click at [185, 293] on div at bounding box center [683, 324] width 1366 height 648
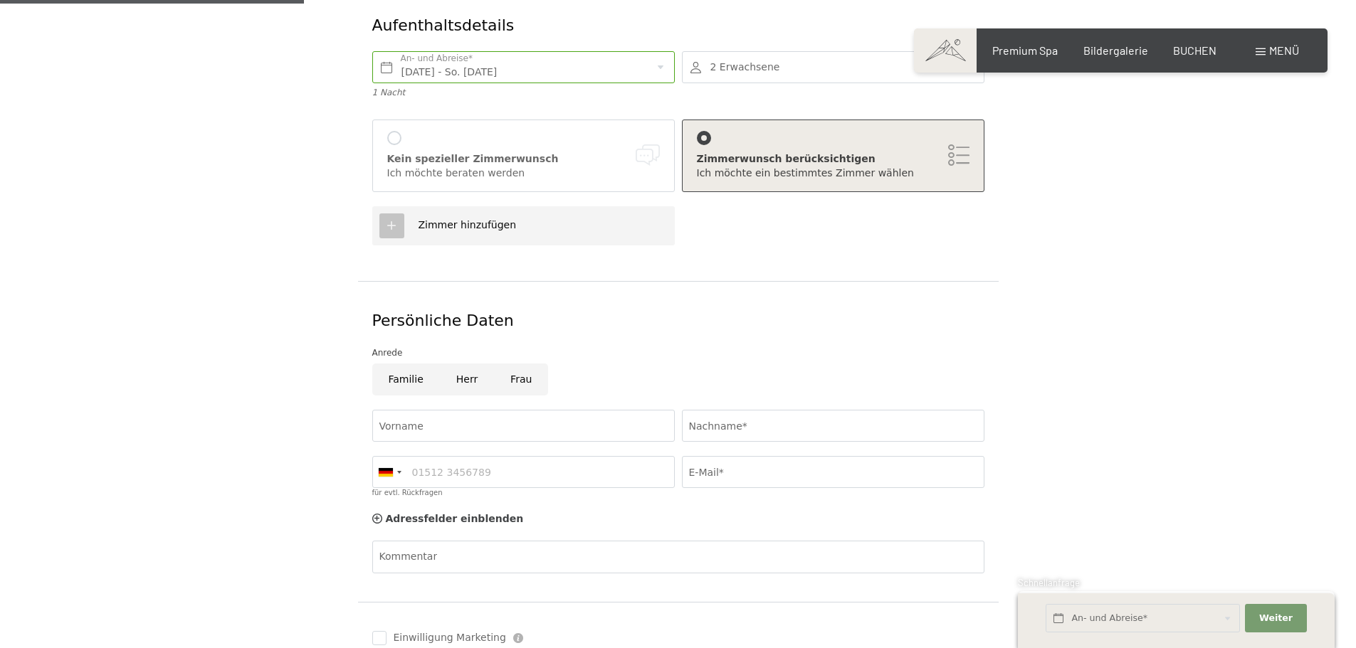
click at [512, 364] on input "Frau" at bounding box center [521, 380] width 54 height 32
radio input "true"
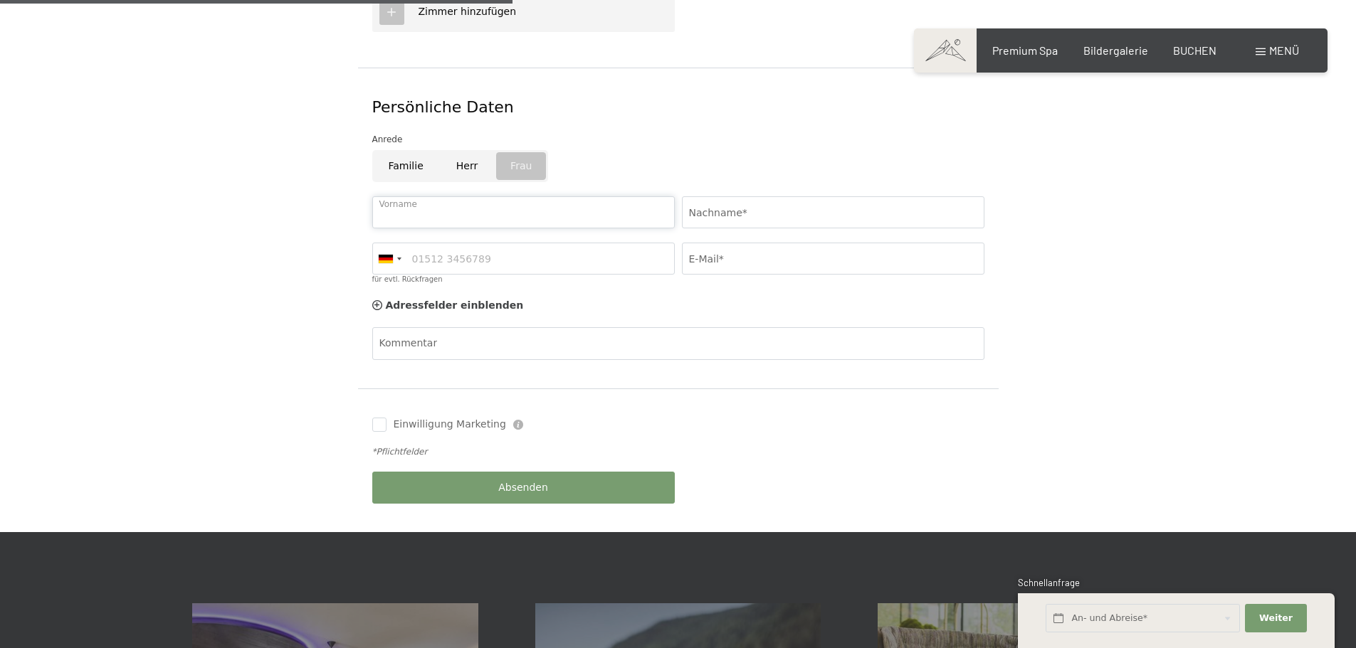
click at [532, 196] on input "Vorname" at bounding box center [523, 212] width 302 height 32
type input "Buket"
type input "Aksel"
click at [392, 255] on div at bounding box center [386, 259] width 14 height 9
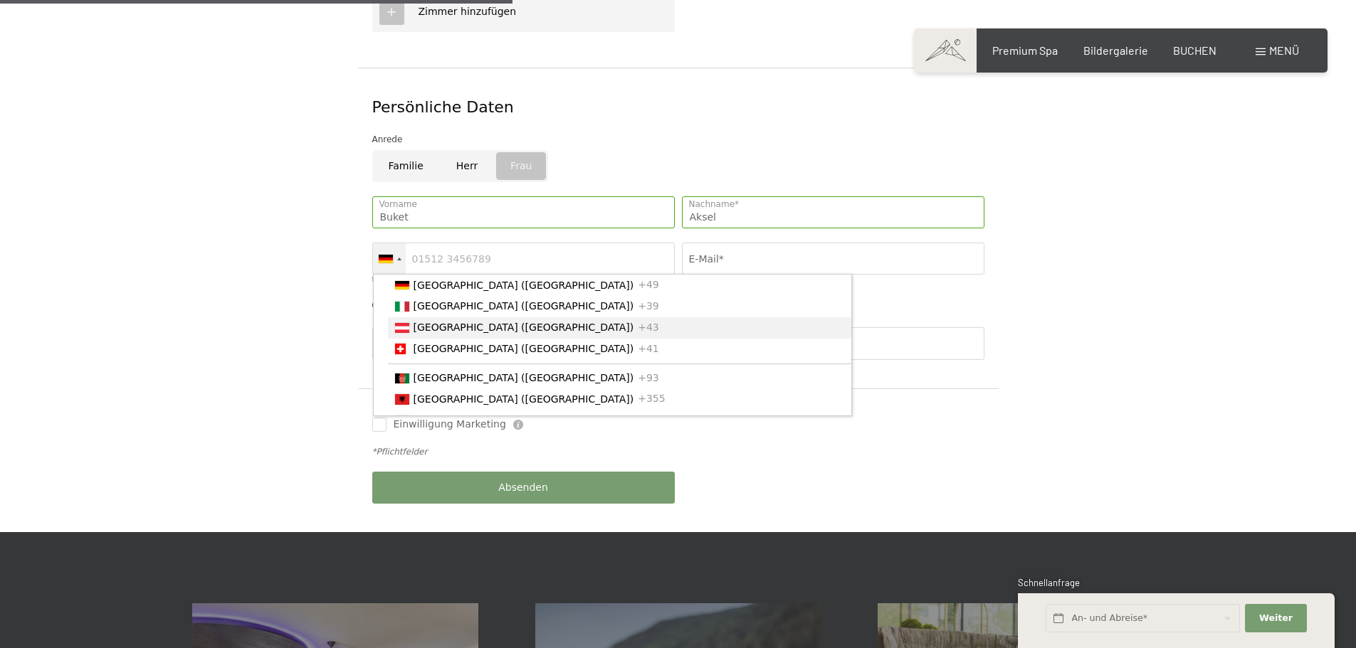
click at [429, 322] on span "[GEOGRAPHIC_DATA] ([GEOGRAPHIC_DATA])" at bounding box center [524, 327] width 221 height 11
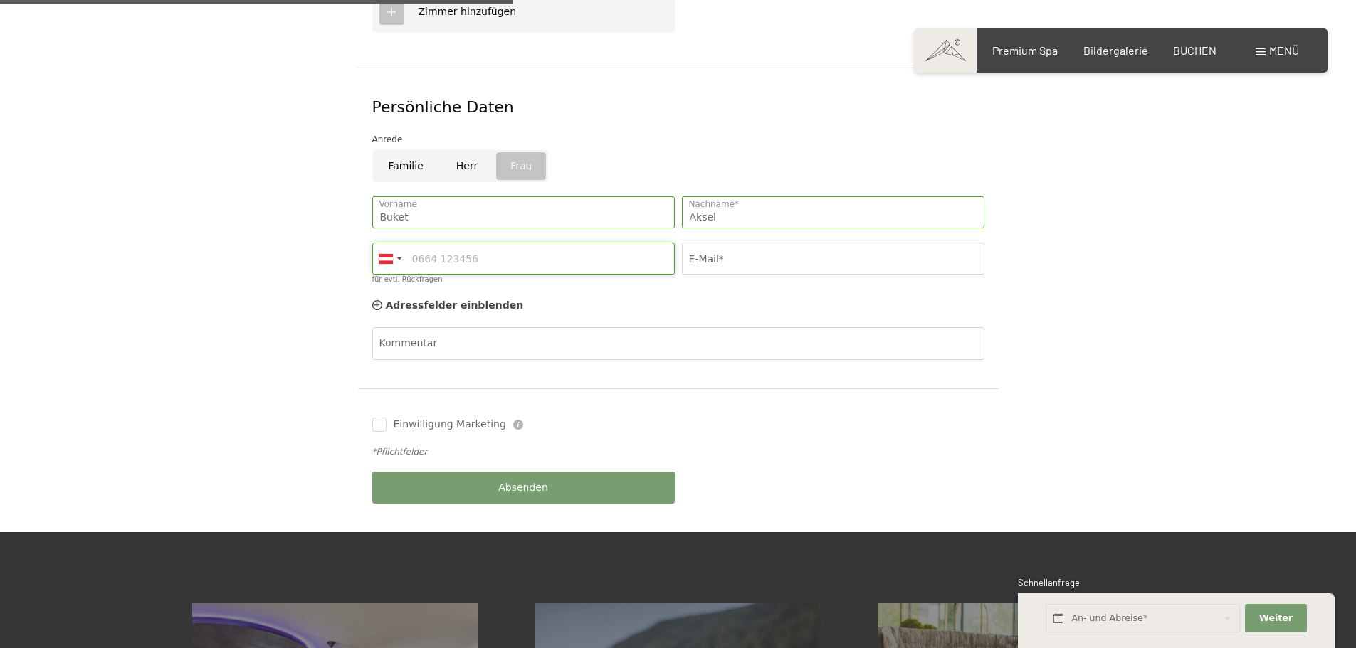
click at [468, 243] on input "für evtl. Rückfragen" at bounding box center [523, 259] width 302 height 32
type input "06765347660"
click at [742, 243] on input "E-Mail*" at bounding box center [833, 259] width 302 height 32
type input "buket.aksel@outlook.com"
click at [417, 418] on span "Einwilligung Marketing" at bounding box center [450, 425] width 112 height 14
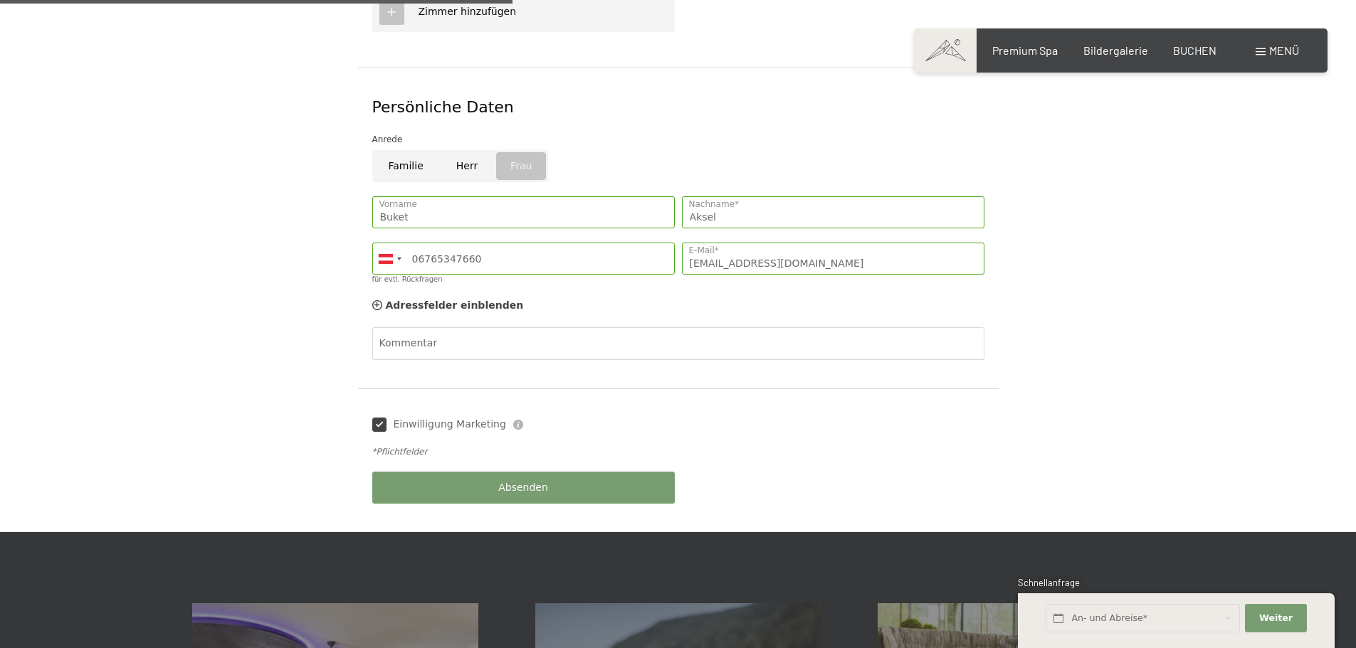
click at [386, 418] on input "Einwilligung Marketing" at bounding box center [379, 425] width 14 height 14
checkbox input "false"
click at [470, 472] on button "Absenden" at bounding box center [523, 488] width 302 height 32
